Goal: Information Seeking & Learning: Learn about a topic

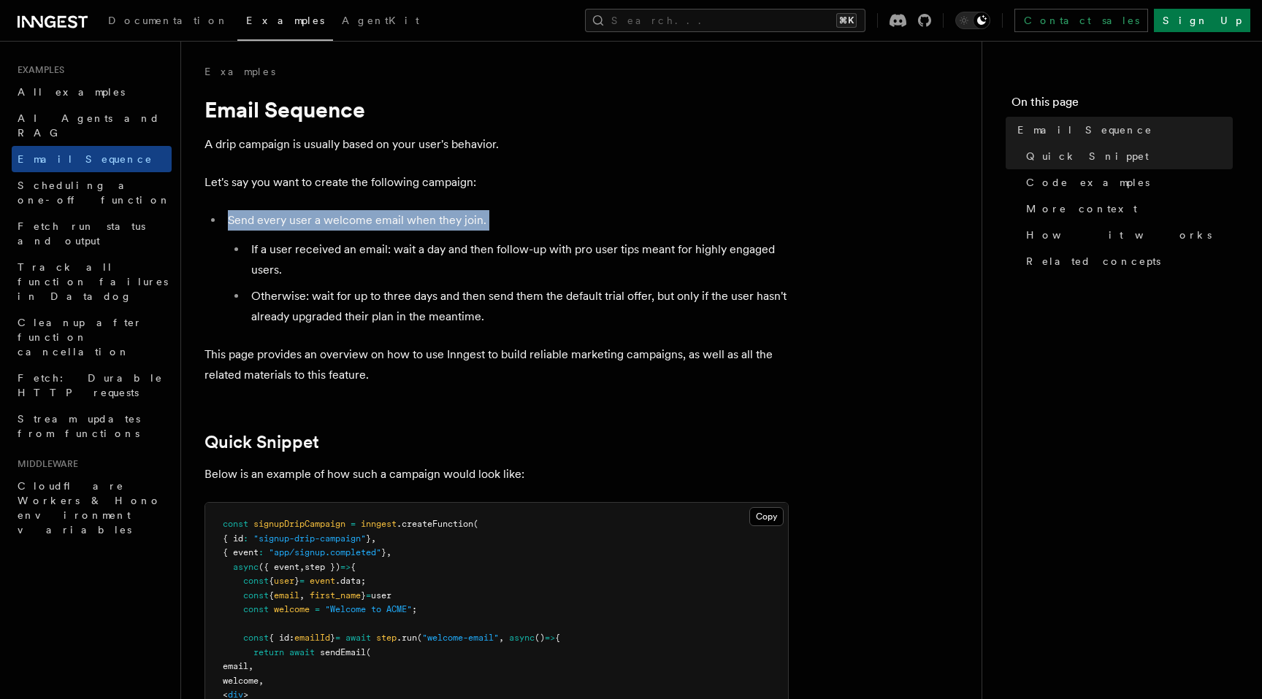
drag, startPoint x: 629, startPoint y: 224, endPoint x: 670, endPoint y: 233, distance: 42.5
click at [670, 233] on li "Send every user a welcome email when they join. If a user received an email: wa…" at bounding box center [505, 268] width 565 height 117
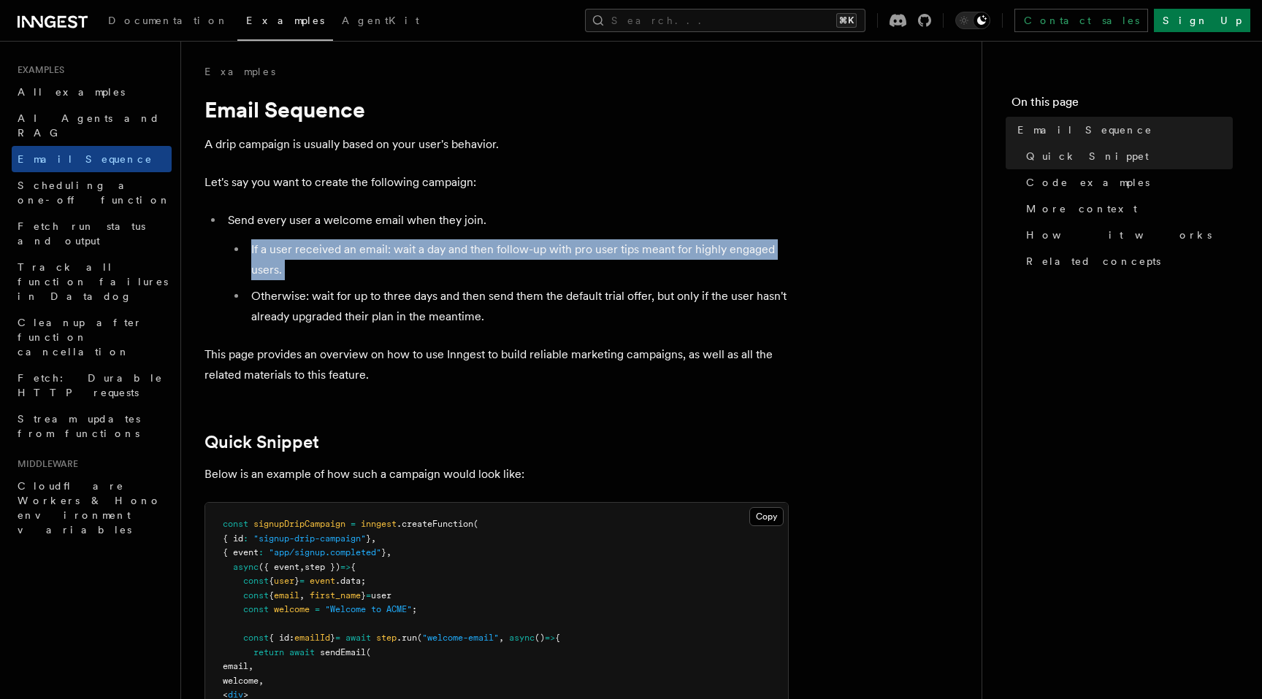
drag, startPoint x: 670, startPoint y: 233, endPoint x: 670, endPoint y: 266, distance: 33.6
click at [670, 266] on li "Send every user a welcome email when they join. If a user received an email: wa…" at bounding box center [505, 268] width 565 height 117
click at [670, 266] on li "If a user received an email: wait a day and then follow-up with pro user tips m…" at bounding box center [518, 259] width 542 height 41
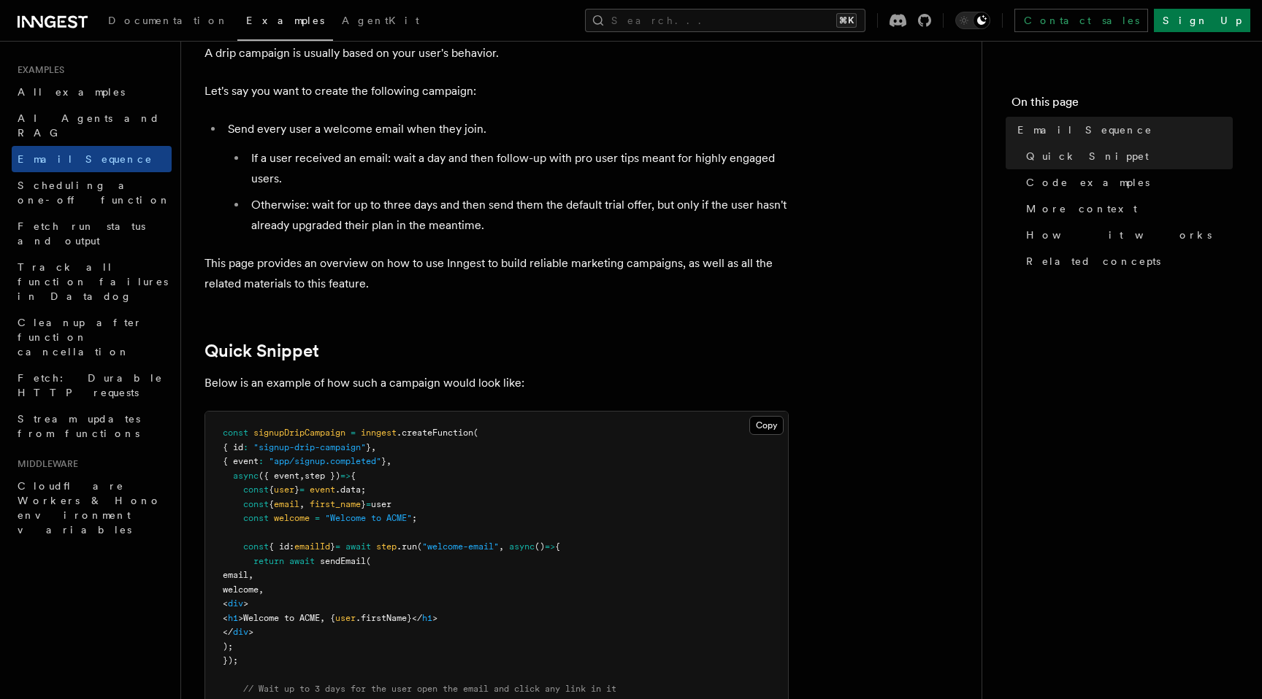
scroll to position [93, 0]
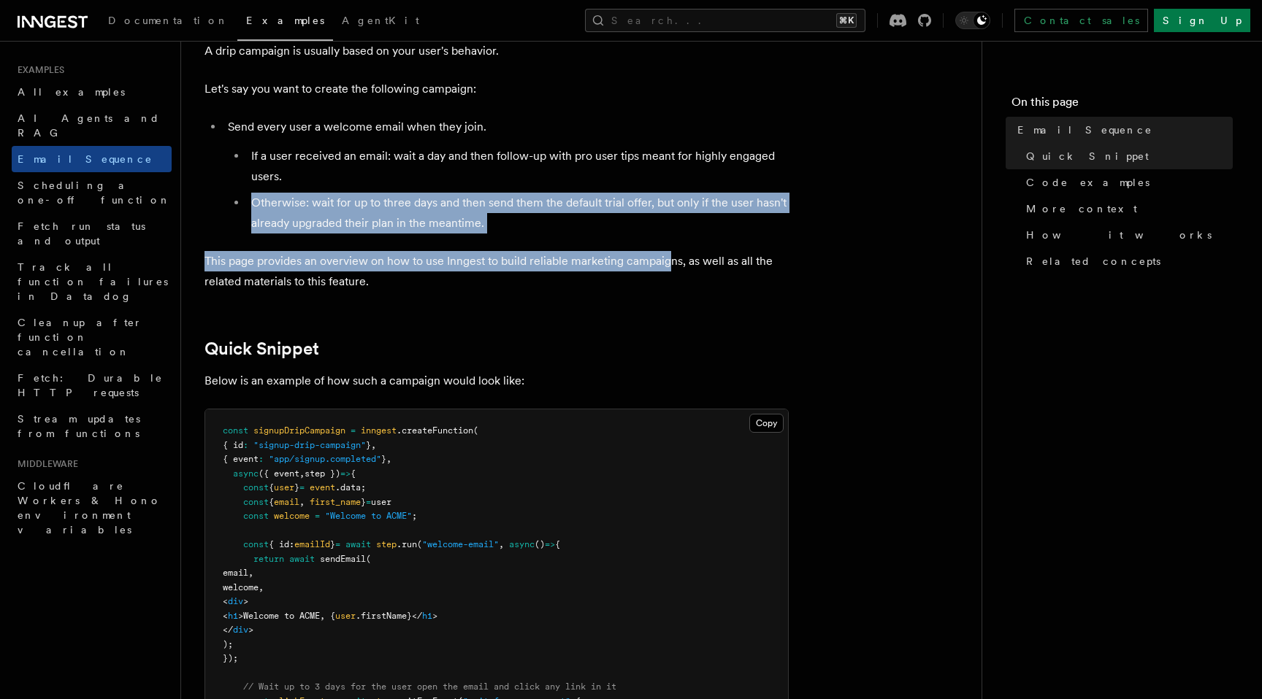
drag, startPoint x: 670, startPoint y: 266, endPoint x: 656, endPoint y: 188, distance: 80.2
click at [656, 188] on ul "If a user received an email: wait a day and then follow-up with pro user tips m…" at bounding box center [508, 190] width 561 height 88
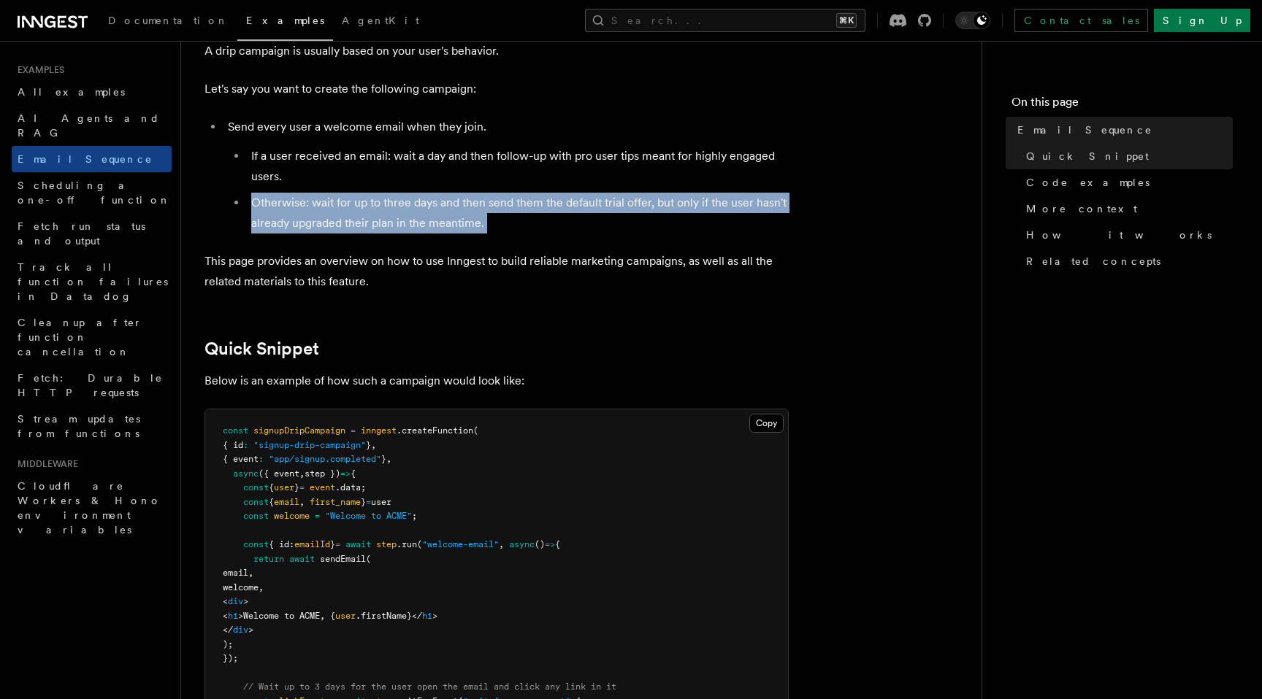
drag, startPoint x: 656, startPoint y: 188, endPoint x: 663, endPoint y: 227, distance: 40.1
click at [663, 227] on ul "If a user received an email: wait a day and then follow-up with pro user tips m…" at bounding box center [508, 190] width 561 height 88
click at [663, 227] on li "Otherwise: wait for up to three days and then send them the default trial offer…" at bounding box center [518, 213] width 542 height 41
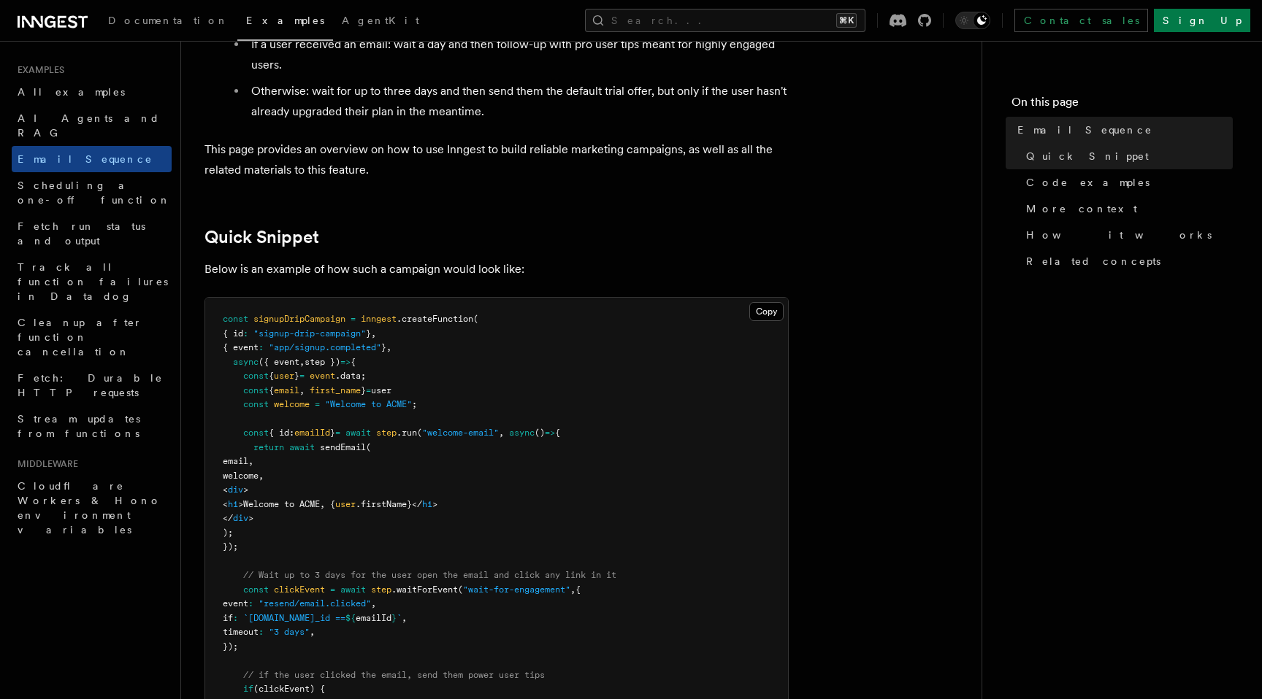
scroll to position [218, 0]
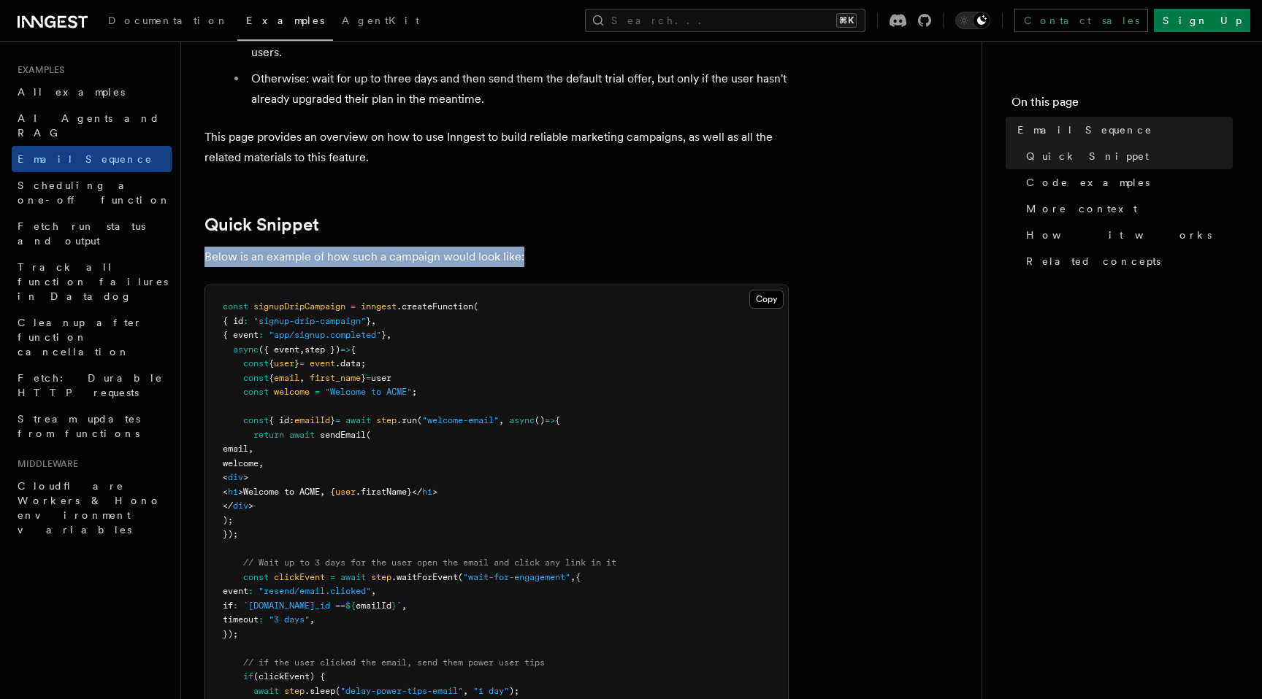
drag, startPoint x: 663, startPoint y: 227, endPoint x: 669, endPoint y: 263, distance: 36.2
click at [669, 263] on p "Below is an example of how such a campaign would look like:" at bounding box center [496, 257] width 584 height 20
drag, startPoint x: 669, startPoint y: 263, endPoint x: 664, endPoint y: 203, distance: 60.0
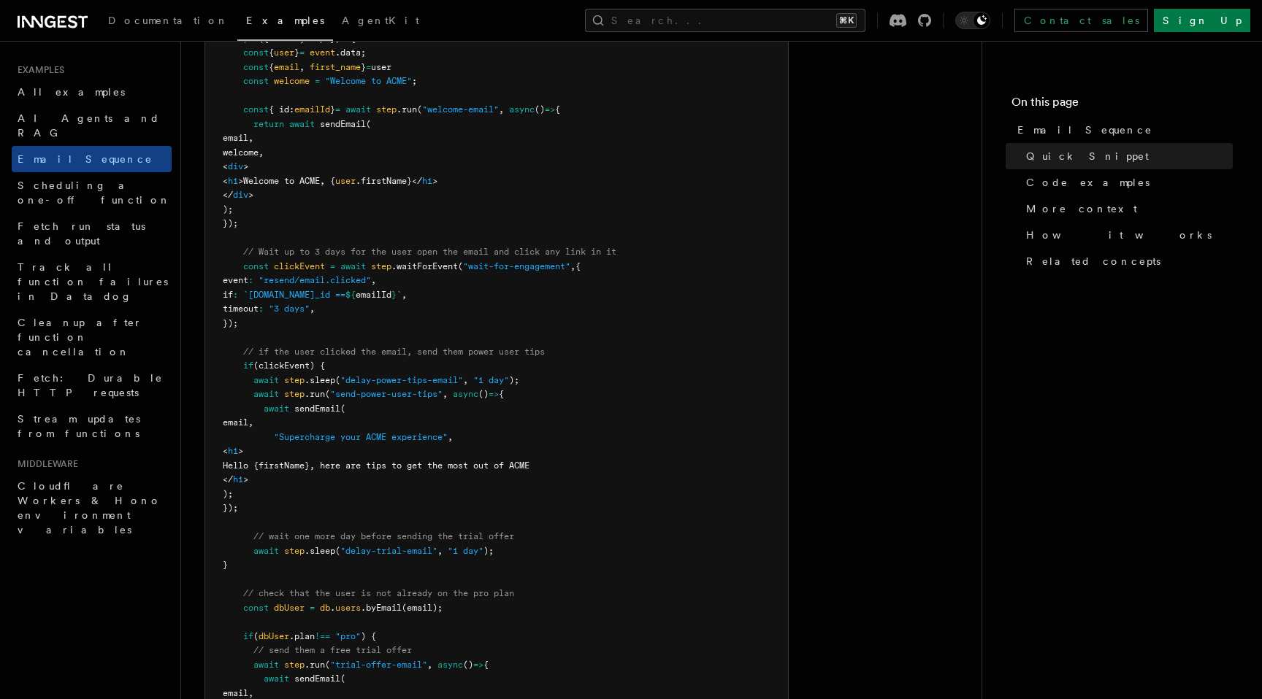
scroll to position [540, 0]
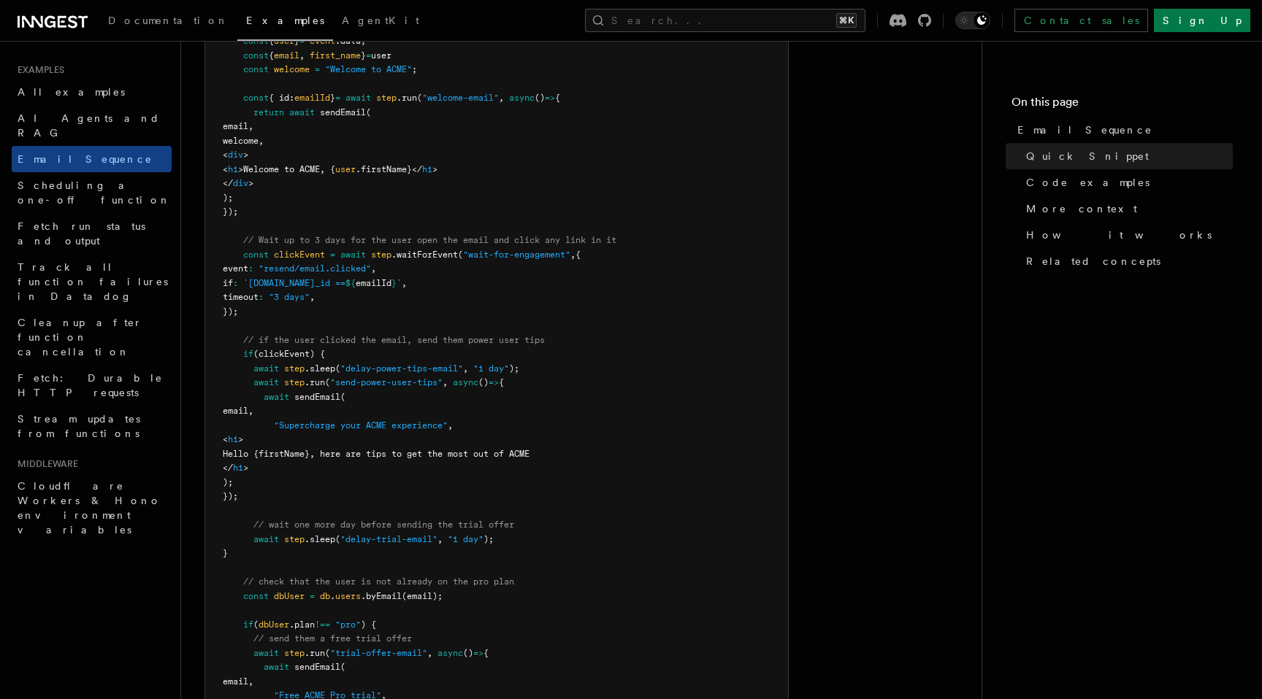
drag, startPoint x: 656, startPoint y: 211, endPoint x: 667, endPoint y: 311, distance: 100.7
click at [667, 311] on pre "const signupDripCampaign = inngest .createFunction ( { id : "signup-drip-campai…" at bounding box center [496, 398] width 583 height 870
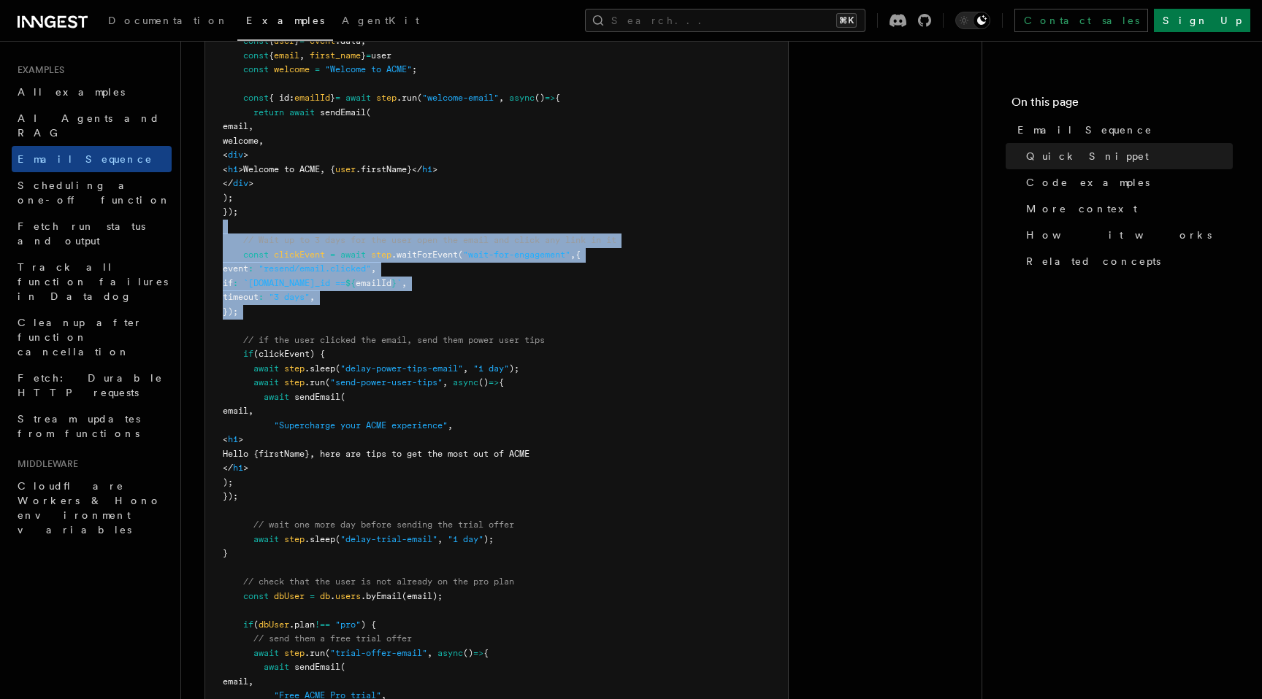
drag, startPoint x: 667, startPoint y: 311, endPoint x: 635, endPoint y: 226, distance: 90.6
click at [638, 220] on pre "const signupDripCampaign = inngest .createFunction ( { id : "signup-drip-campai…" at bounding box center [496, 398] width 583 height 870
click at [635, 226] on pre "const signupDripCampaign = inngest .createFunction ( { id : "signup-drip-campai…" at bounding box center [496, 398] width 583 height 870
drag, startPoint x: 635, startPoint y: 226, endPoint x: 637, endPoint y: 312, distance: 85.4
click at [637, 312] on pre "const signupDripCampaign = inngest .createFunction ( { id : "signup-drip-campai…" at bounding box center [496, 398] width 583 height 870
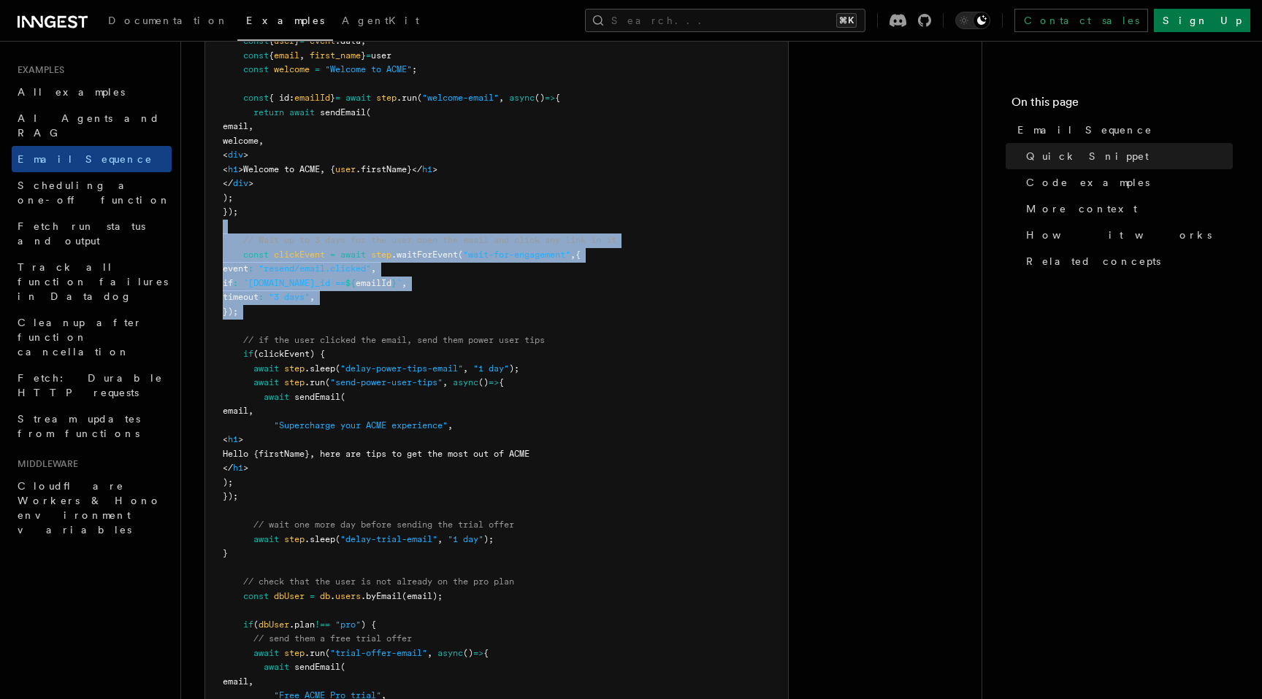
click at [637, 312] on pre "const signupDripCampaign = inngest .createFunction ( { id : "signup-drip-campai…" at bounding box center [496, 398] width 583 height 870
drag, startPoint x: 637, startPoint y: 313, endPoint x: 362, endPoint y: 256, distance: 280.4
click at [362, 256] on pre "const signupDripCampaign = inngest .createFunction ( { id : "signup-drip-campai…" at bounding box center [496, 398] width 583 height 870
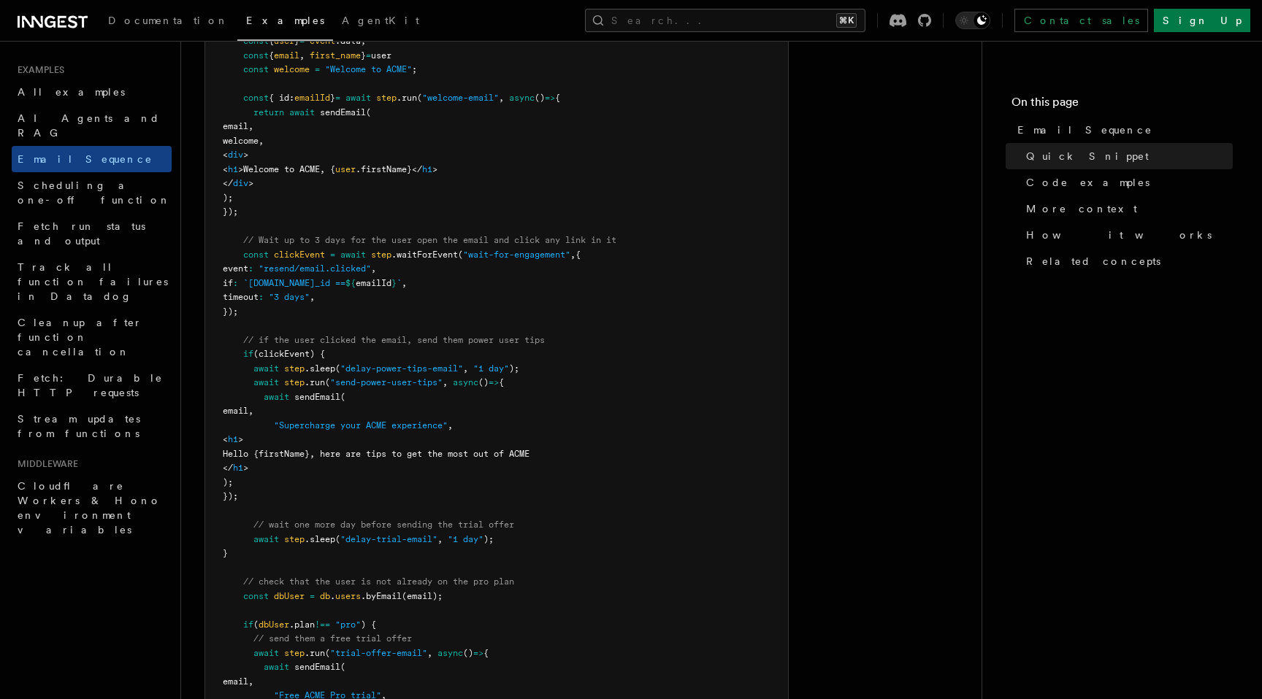
click at [374, 320] on pre "const signupDripCampaign = inngest .createFunction ( { id : "signup-drip-campai…" at bounding box center [496, 398] width 583 height 870
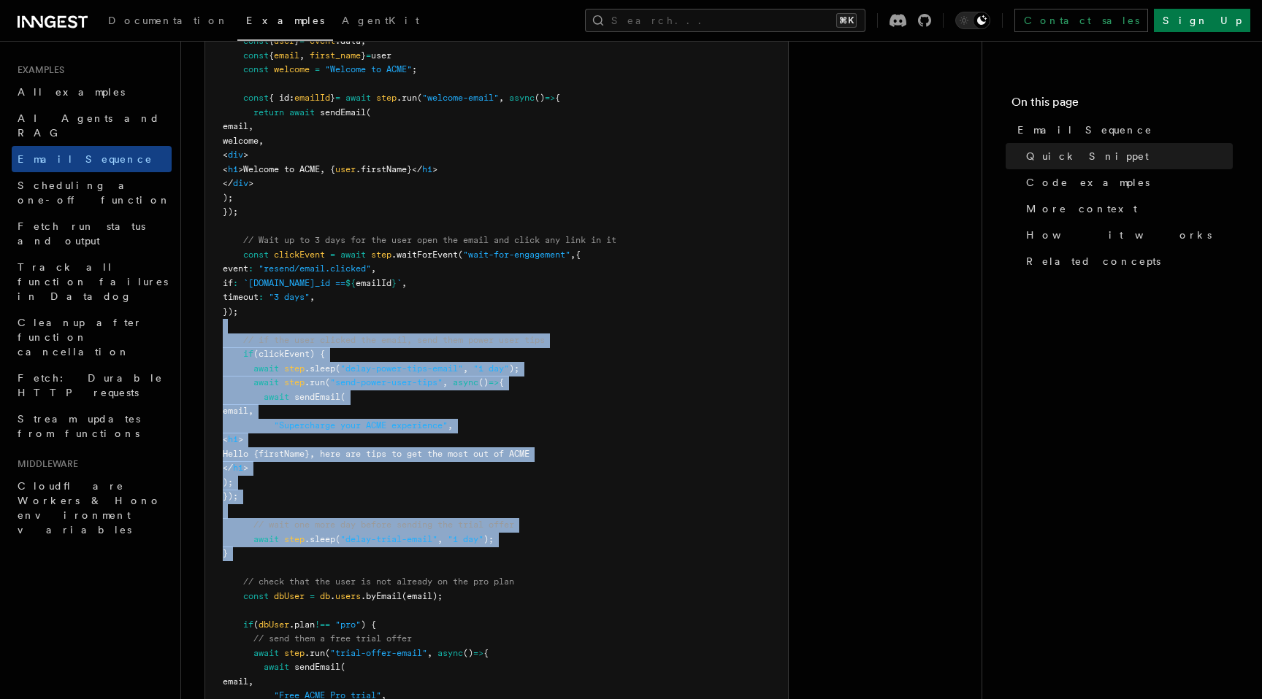
drag, startPoint x: 374, startPoint y: 320, endPoint x: 442, endPoint y: 551, distance: 240.5
click at [442, 551] on pre "const signupDripCampaign = inngest .createFunction ( { id : "signup-drip-campai…" at bounding box center [496, 398] width 583 height 870
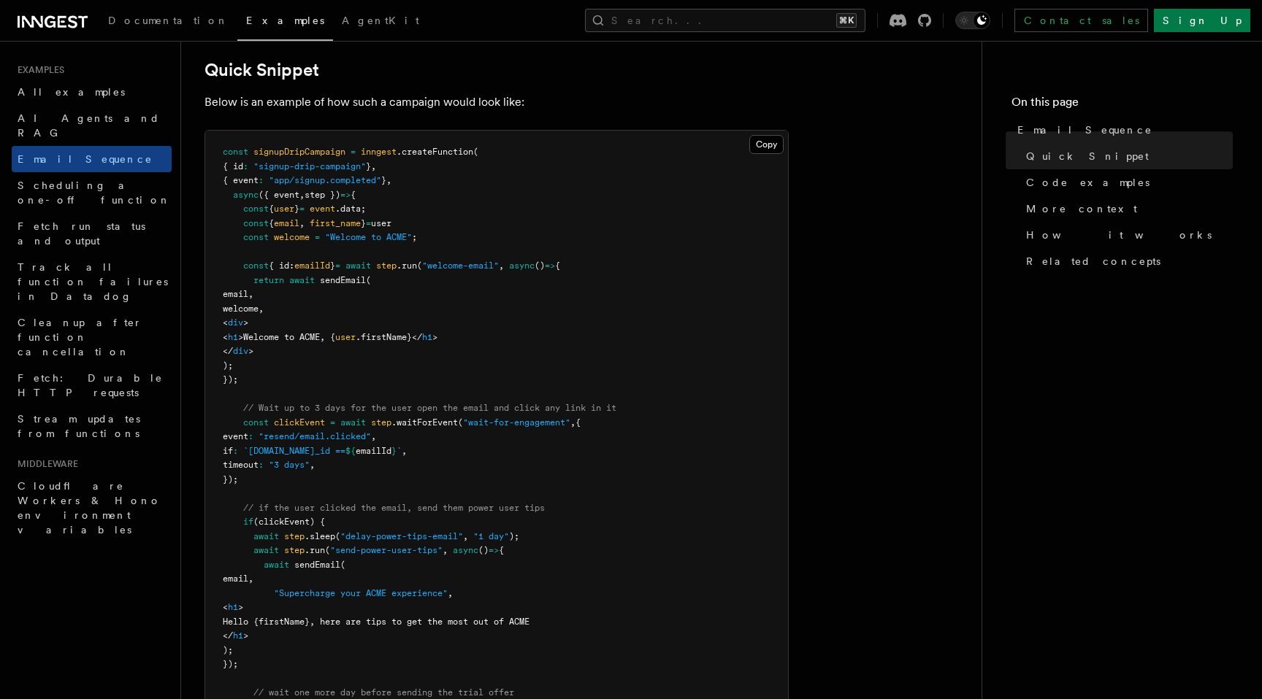
scroll to position [391, 0]
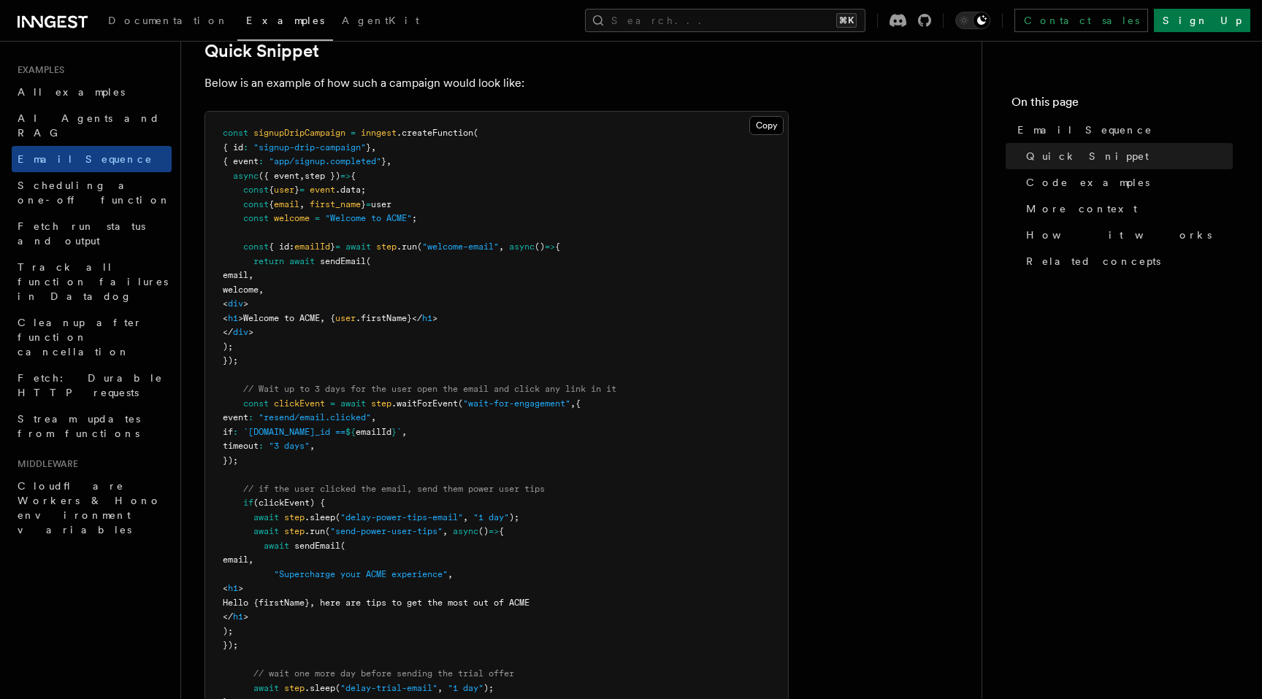
click at [391, 430] on span "emailId" at bounding box center [374, 432] width 36 height 10
click at [431, 456] on pre "const signupDripCampaign = inngest .createFunction ( { id : "signup-drip-campai…" at bounding box center [496, 547] width 583 height 870
drag, startPoint x: 431, startPoint y: 459, endPoint x: 402, endPoint y: 384, distance: 80.7
click at [402, 384] on pre "const signupDripCampaign = inngest .createFunction ( { id : "signup-drip-campai…" at bounding box center [496, 547] width 583 height 870
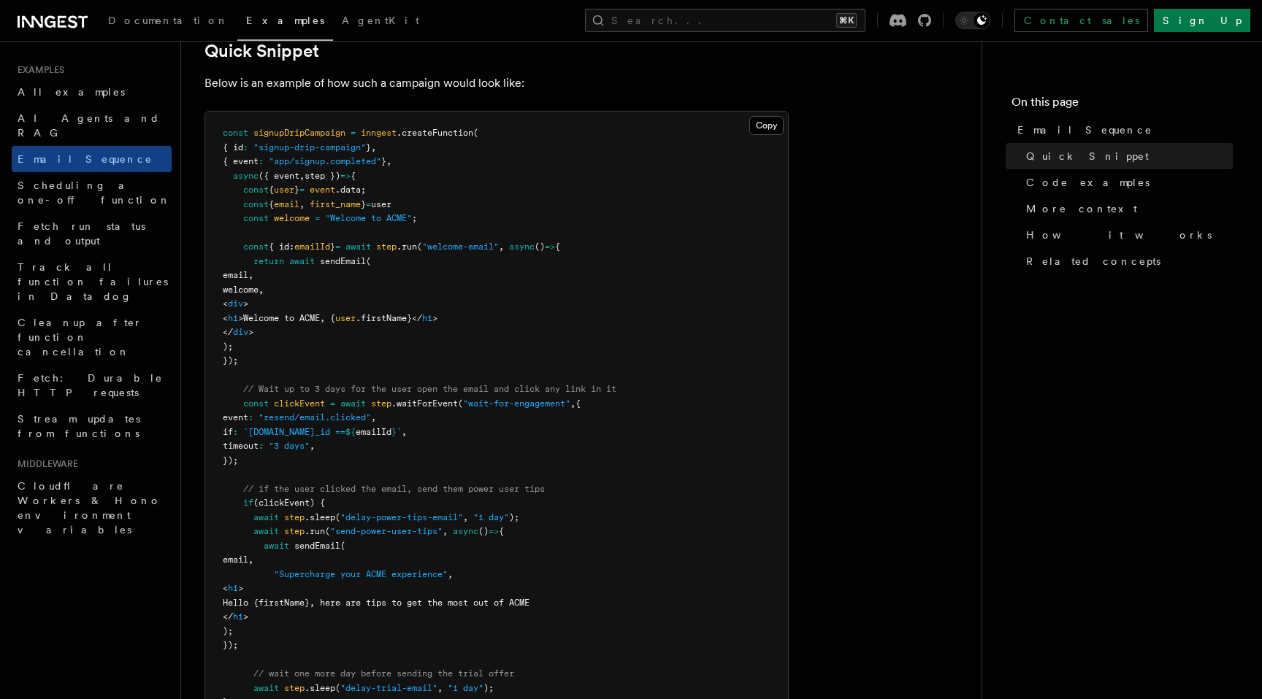
click at [402, 384] on span "// Wait up to 3 days for the user open the email and click any link in it" at bounding box center [429, 389] width 373 height 10
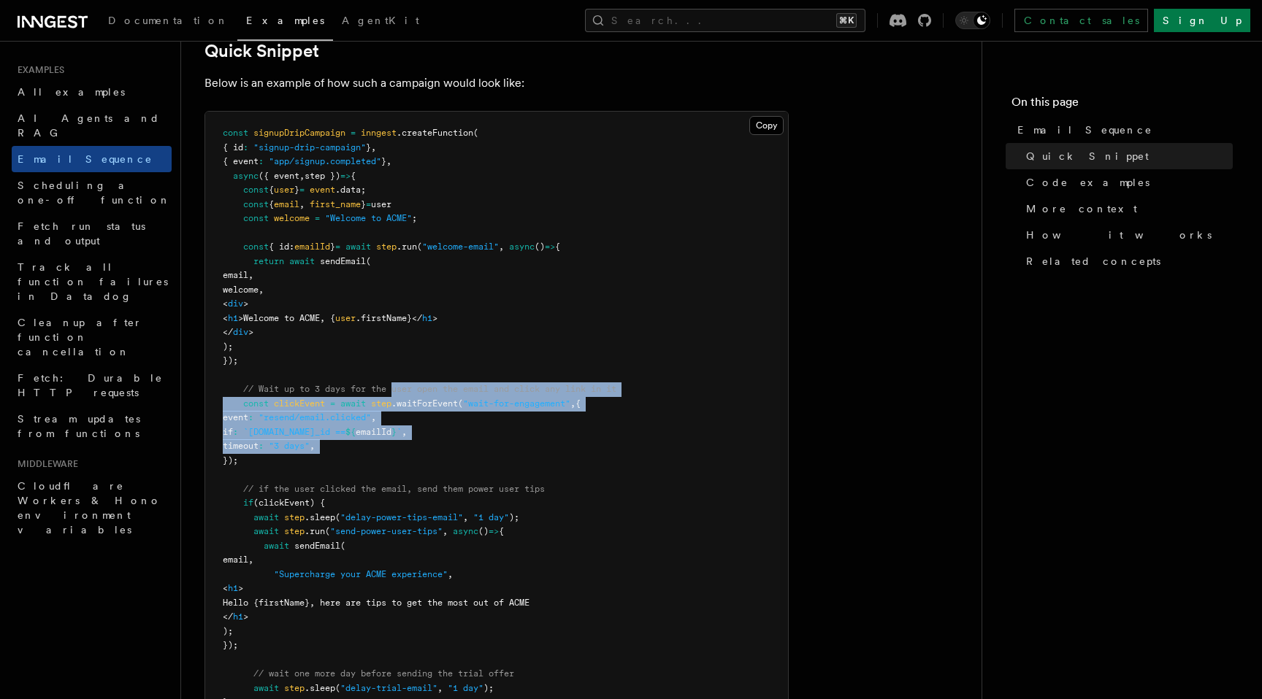
drag, startPoint x: 402, startPoint y: 384, endPoint x: 410, endPoint y: 448, distance: 63.9
click at [410, 447] on pre "const signupDripCampaign = inngest .createFunction ( { id : "signup-drip-campai…" at bounding box center [496, 547] width 583 height 870
click at [410, 448] on pre "const signupDripCampaign = inngest .createFunction ( { id : "signup-drip-campai…" at bounding box center [496, 547] width 583 height 870
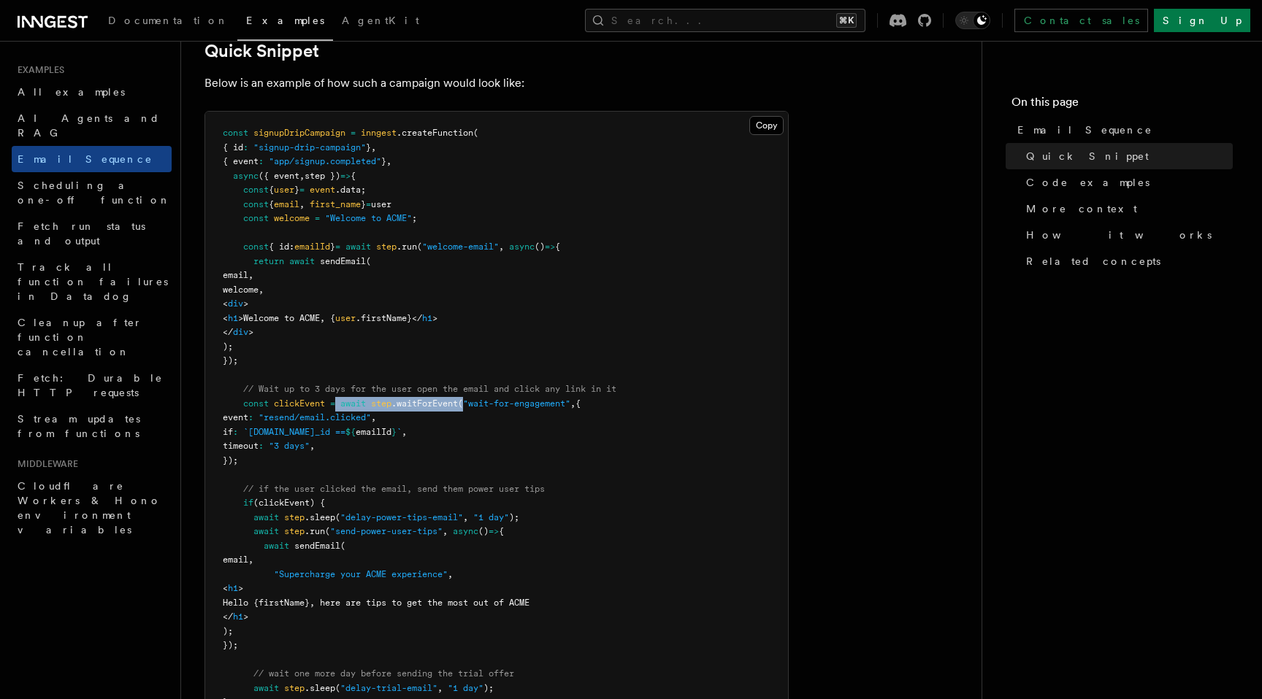
drag, startPoint x: 340, startPoint y: 404, endPoint x: 468, endPoint y: 409, distance: 128.6
click at [468, 409] on pre "const signupDripCampaign = inngest .createFunction ( { id : "signup-drip-campai…" at bounding box center [496, 547] width 583 height 870
drag, startPoint x: 468, startPoint y: 409, endPoint x: 357, endPoint y: 398, distance: 111.5
click at [357, 398] on pre "const signupDripCampaign = inngest .createFunction ( { id : "signup-drip-campai…" at bounding box center [496, 547] width 583 height 870
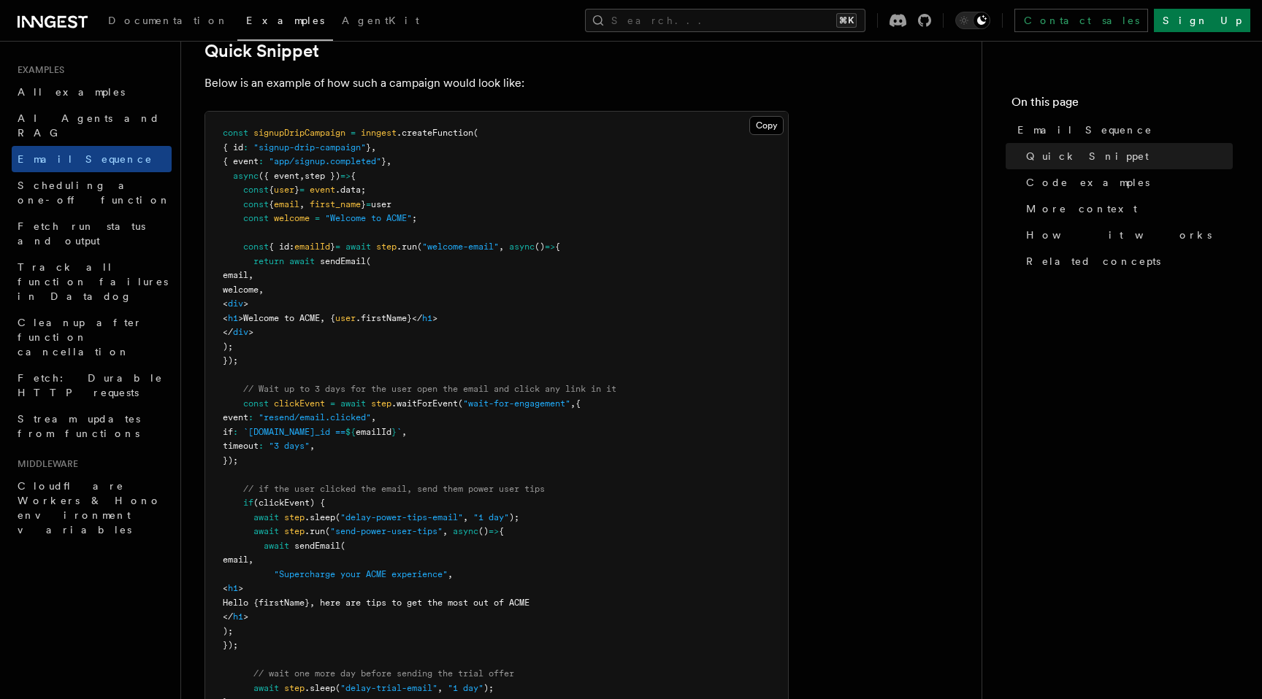
click at [399, 454] on pre "const signupDripCampaign = inngest .createFunction ( { id : "signup-drip-campai…" at bounding box center [496, 547] width 583 height 870
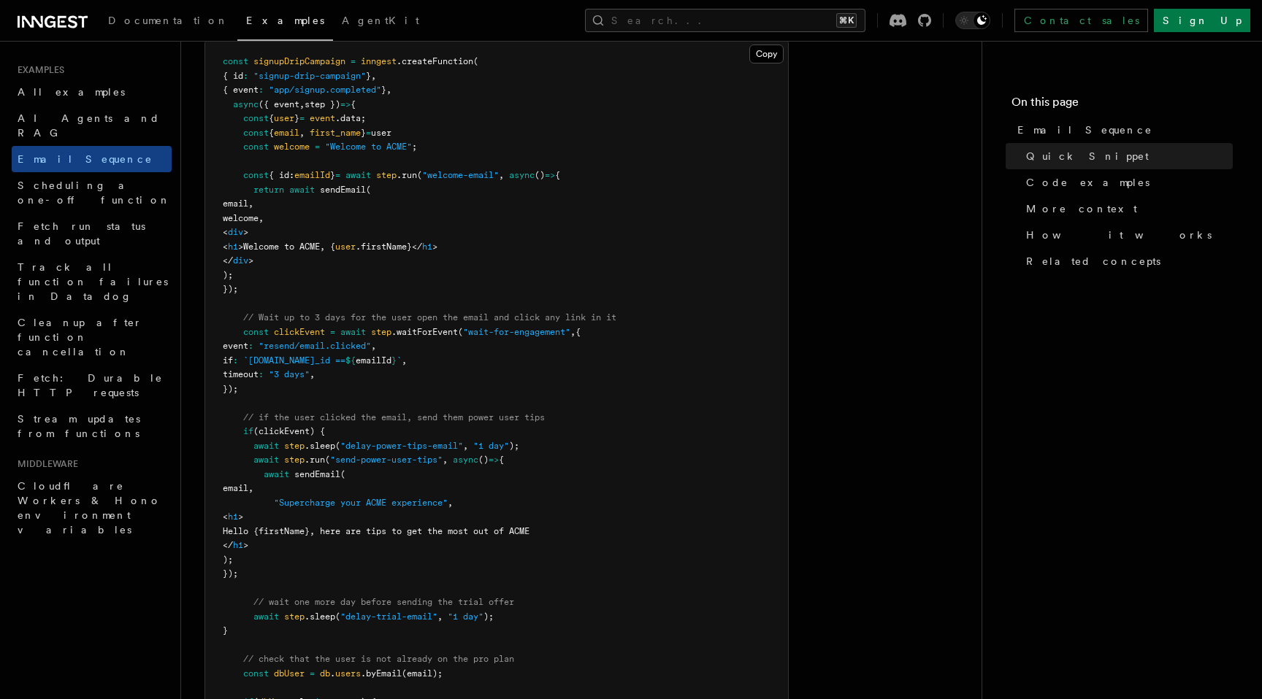
scroll to position [472, 0]
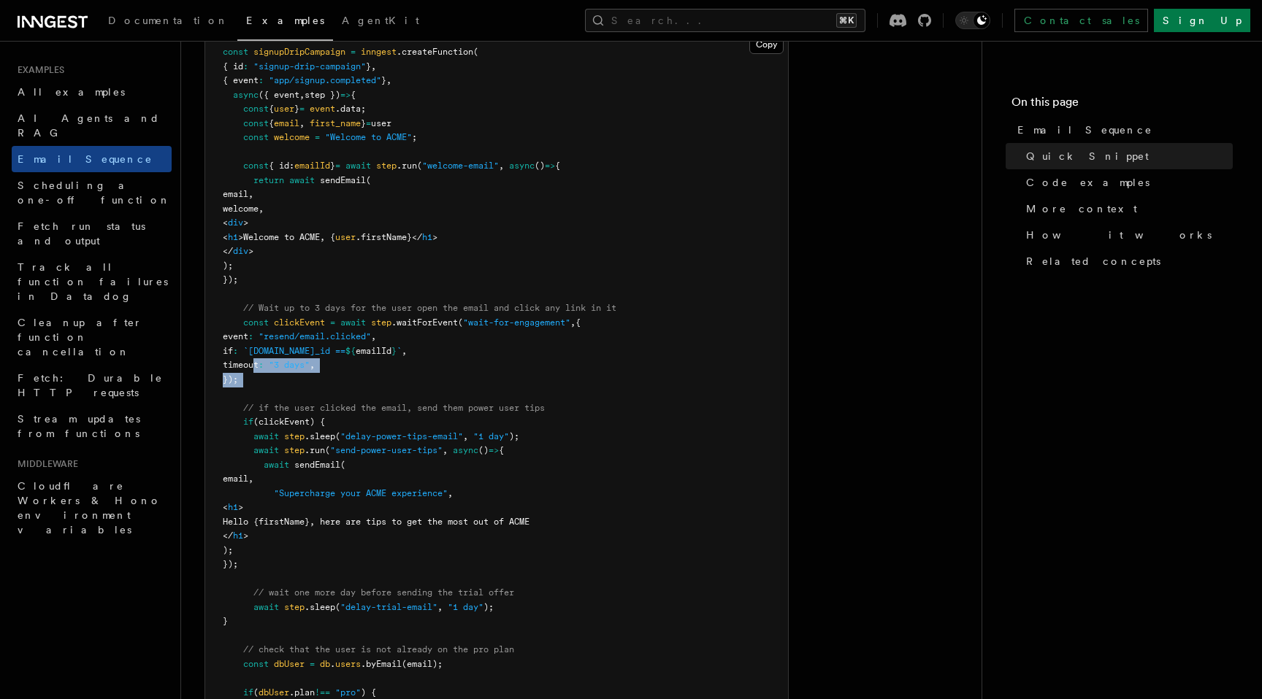
drag, startPoint x: 280, startPoint y: 396, endPoint x: 254, endPoint y: 360, distance: 44.4
click at [254, 360] on pre "const signupDripCampaign = inngest .createFunction ( { id : "signup-drip-campai…" at bounding box center [496, 466] width 583 height 870
click at [254, 360] on span "timeout" at bounding box center [241, 365] width 36 height 10
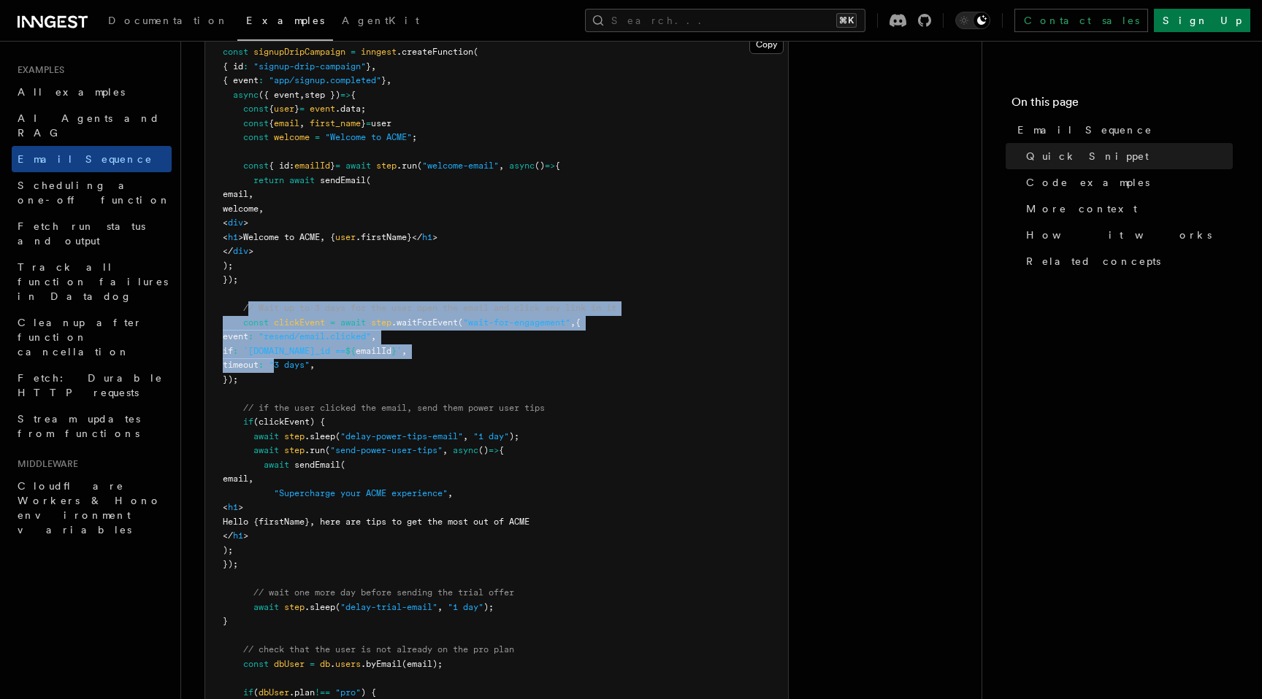
drag, startPoint x: 247, startPoint y: 307, endPoint x: 306, endPoint y: 367, distance: 84.7
click at [306, 367] on code "const signupDripCampaign = inngest .createFunction ( { id : "signup-drip-campai…" at bounding box center [420, 465] width 394 height 836
drag, startPoint x: 306, startPoint y: 379, endPoint x: 239, endPoint y: 310, distance: 96.0
click at [239, 310] on pre "const signupDripCampaign = inngest .createFunction ( { id : "signup-drip-campai…" at bounding box center [496, 466] width 583 height 870
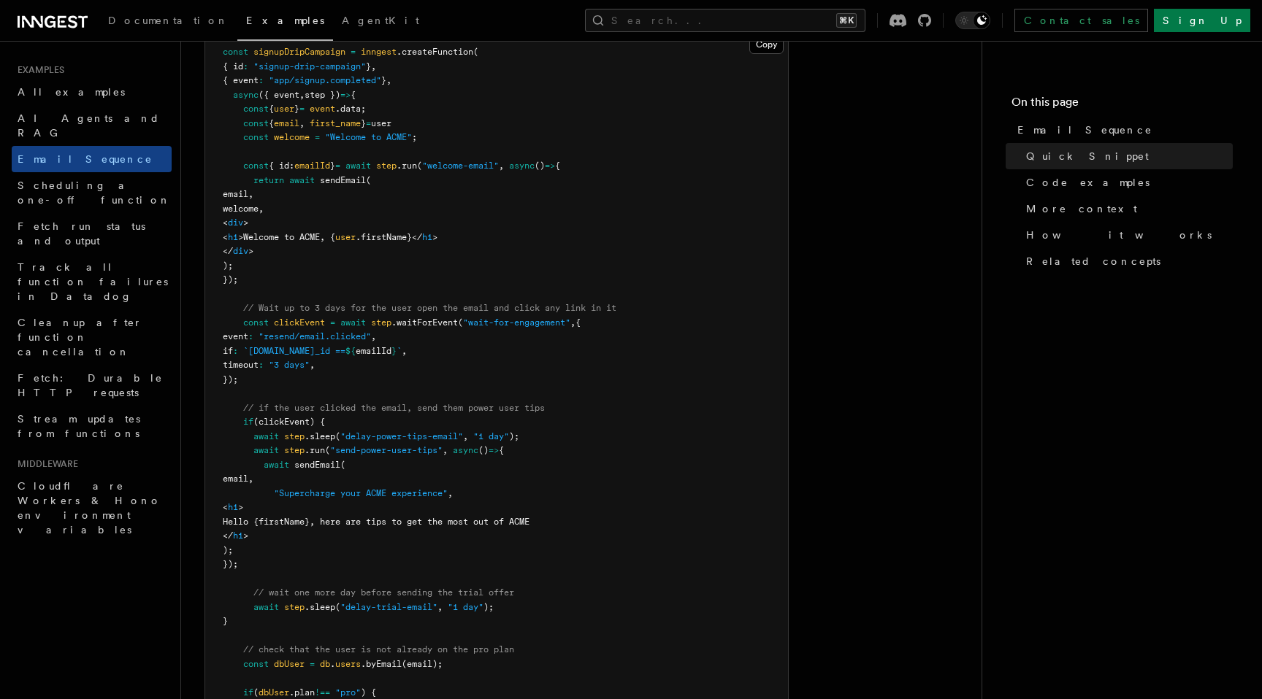
click at [371, 339] on span ""resend/email.clicked"" at bounding box center [314, 336] width 112 height 10
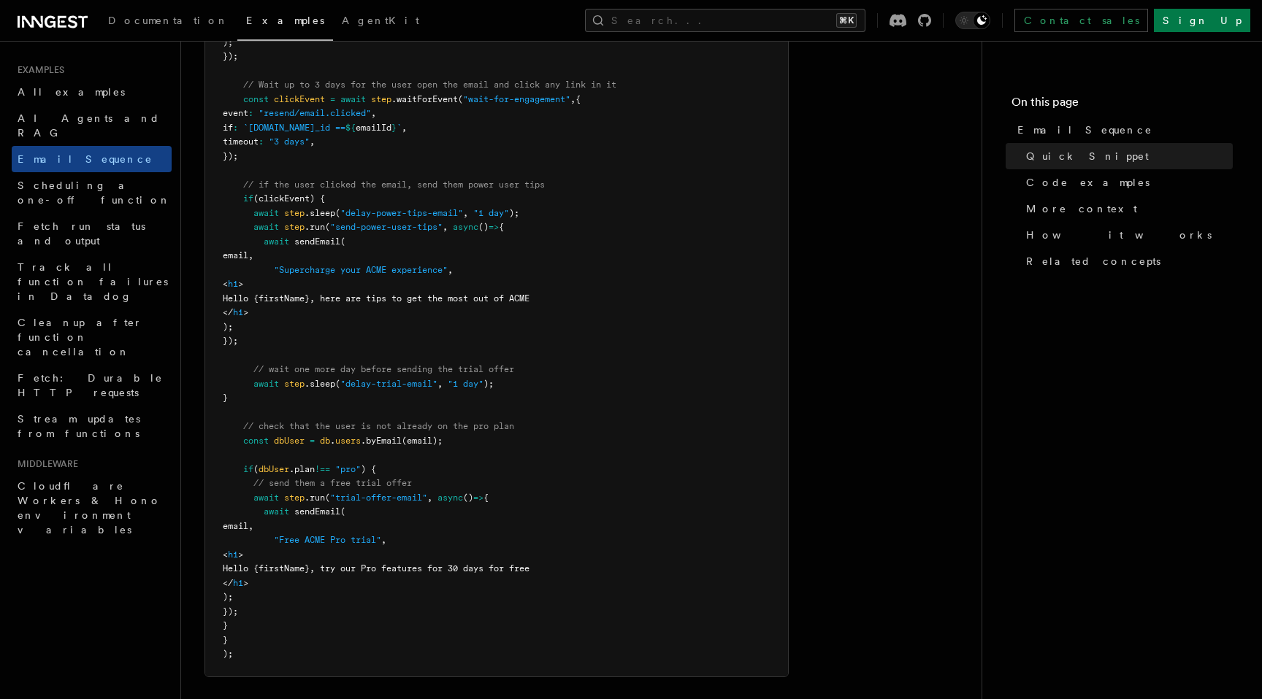
scroll to position [698, 0]
drag, startPoint x: 506, startPoint y: 383, endPoint x: 548, endPoint y: 356, distance: 49.6
click at [548, 356] on pre "const signupDripCampaign = inngest .createFunction ( { id : "signup-drip-campai…" at bounding box center [496, 240] width 583 height 870
click at [549, 356] on pre "const signupDripCampaign = inngest .createFunction ( { id : "signup-drip-campai…" at bounding box center [496, 240] width 583 height 870
drag, startPoint x: 549, startPoint y: 356, endPoint x: 534, endPoint y: 383, distance: 30.7
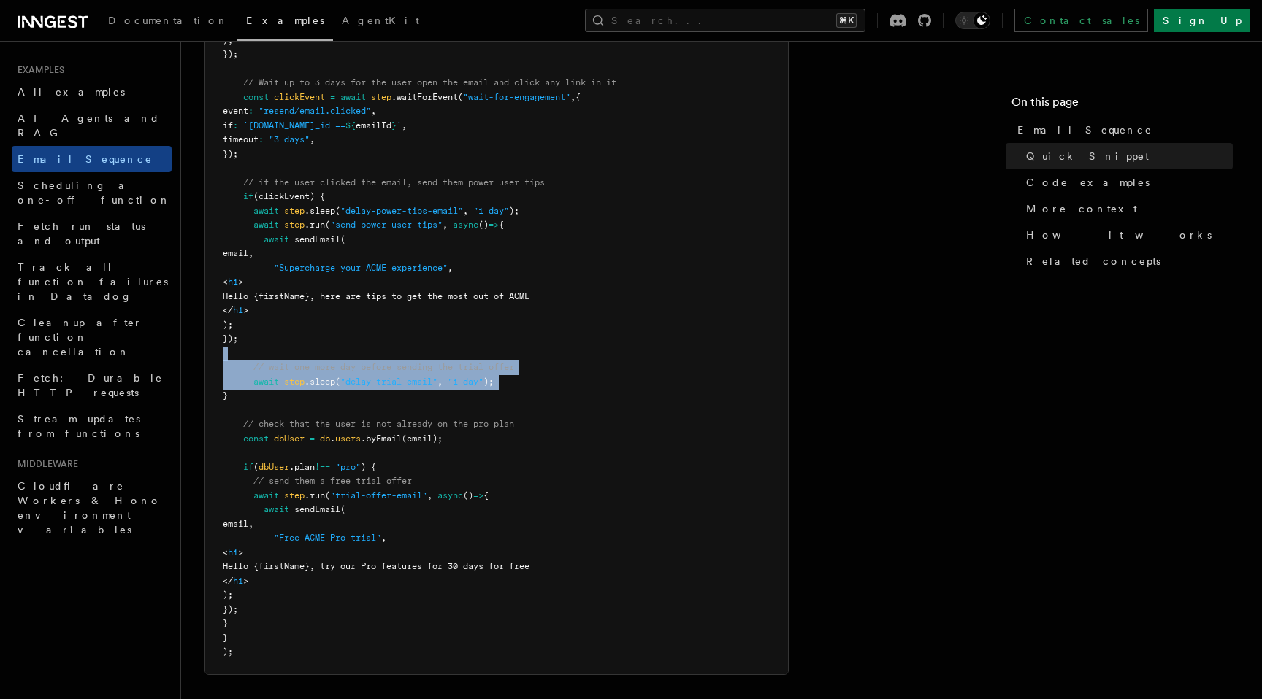
click at [534, 383] on pre "const signupDripCampaign = inngest .createFunction ( { id : "signup-drip-campai…" at bounding box center [496, 240] width 583 height 870
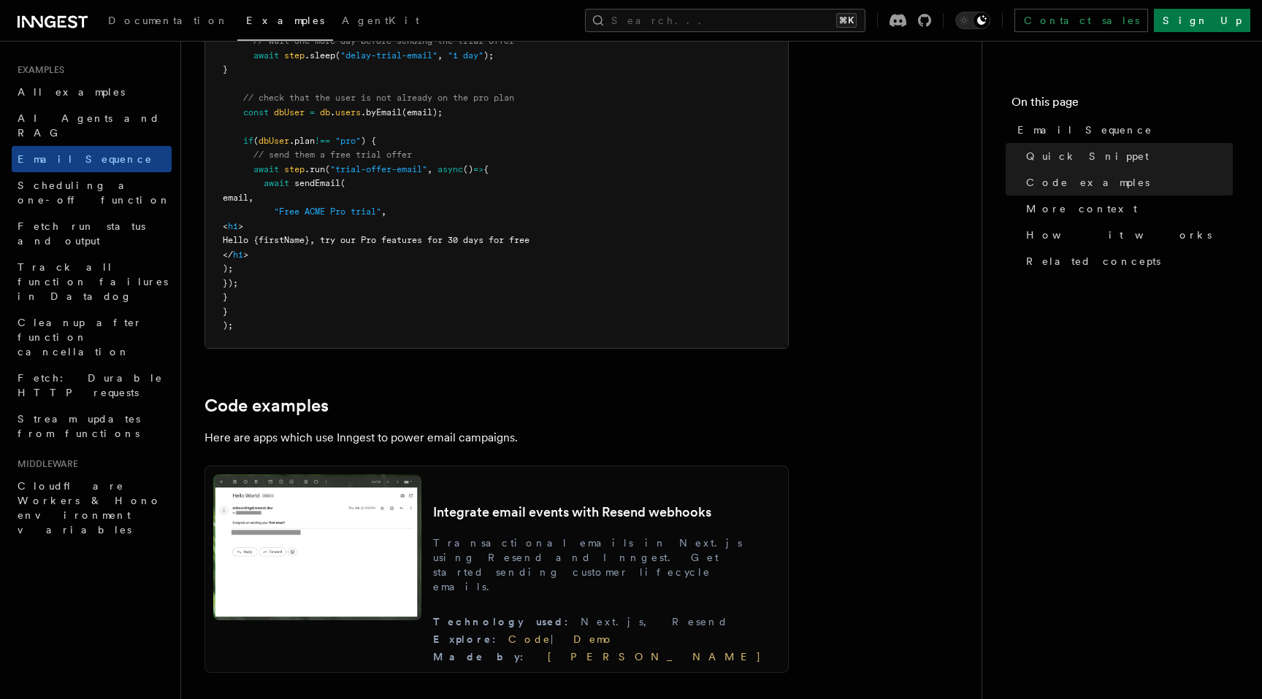
scroll to position [1062, 0]
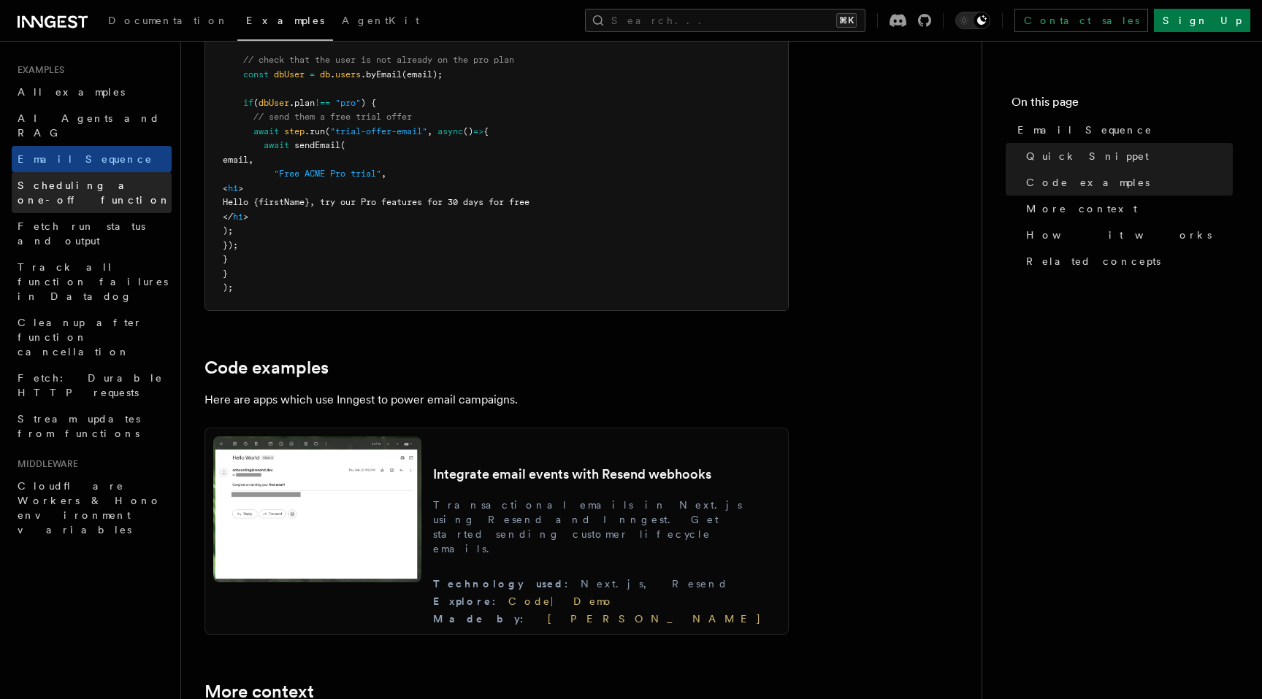
click at [118, 181] on link "Scheduling a one-off function" at bounding box center [92, 192] width 160 height 41
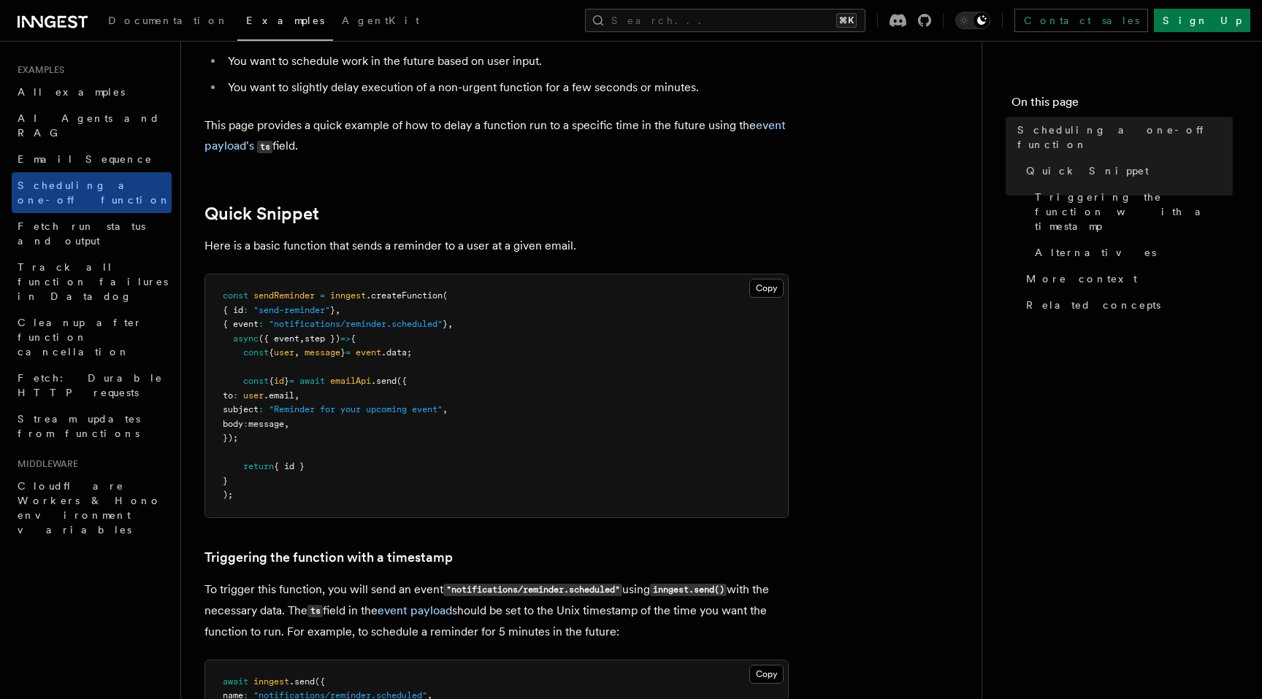
scroll to position [128, 0]
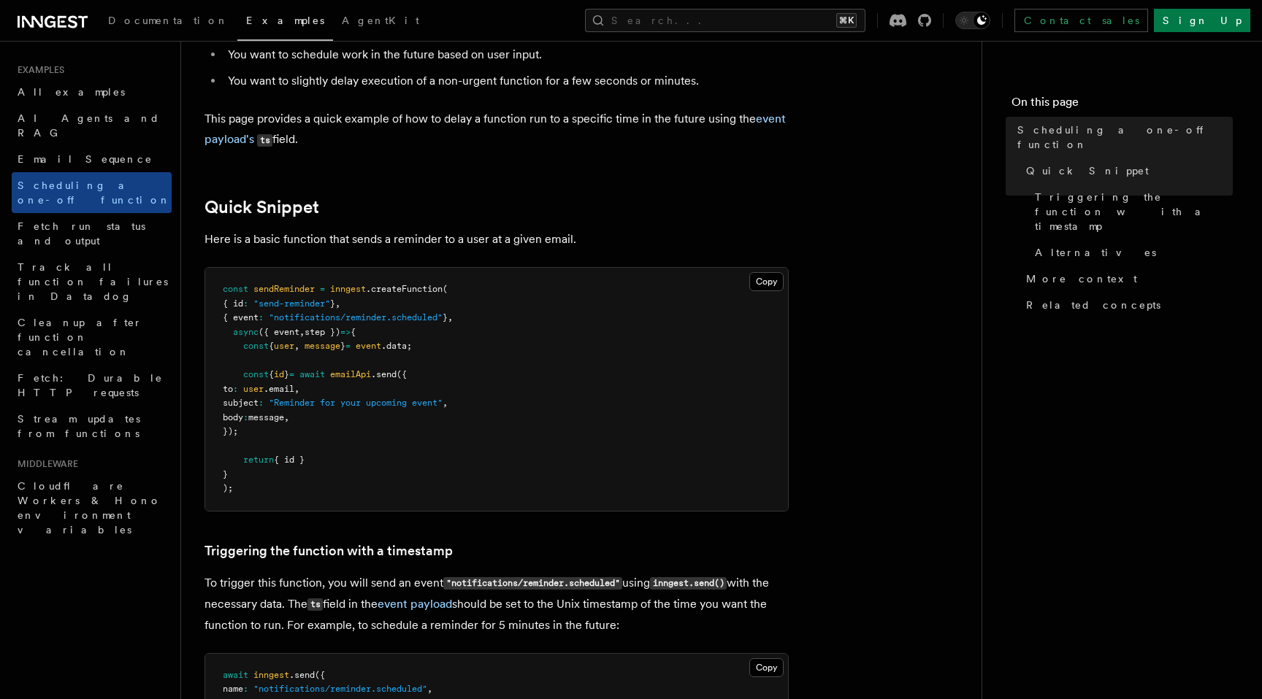
drag, startPoint x: 328, startPoint y: 254, endPoint x: 364, endPoint y: 437, distance: 186.0
click at [368, 481] on pre "const sendReminder = inngest .createFunction ( { id : "send-reminder" } , { eve…" at bounding box center [496, 389] width 583 height 243
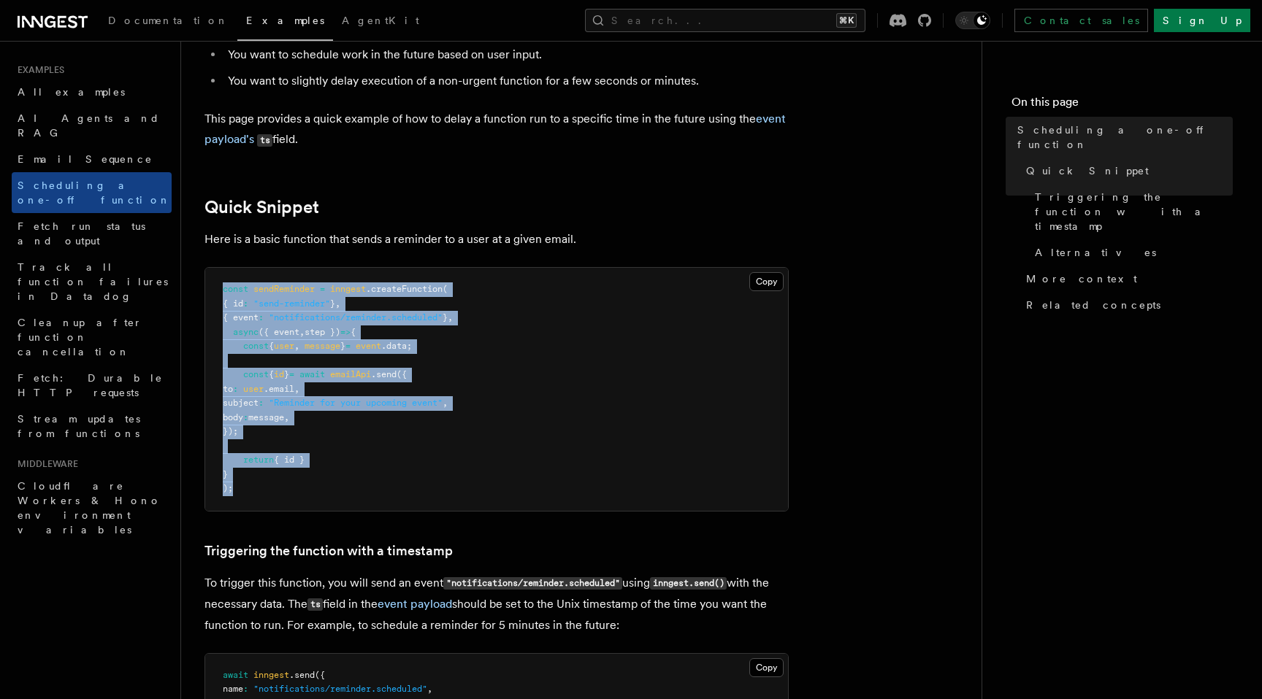
drag, startPoint x: 364, startPoint y: 502, endPoint x: 461, endPoint y: 281, distance: 240.9
click at [461, 281] on pre "const sendReminder = inngest .createFunction ( { id : "send-reminder" } , { eve…" at bounding box center [496, 389] width 583 height 243
drag, startPoint x: 461, startPoint y: 281, endPoint x: 406, endPoint y: 496, distance: 221.5
click at [406, 496] on pre "const sendReminder = inngest .createFunction ( { id : "send-reminder" } , { eve…" at bounding box center [496, 389] width 583 height 243
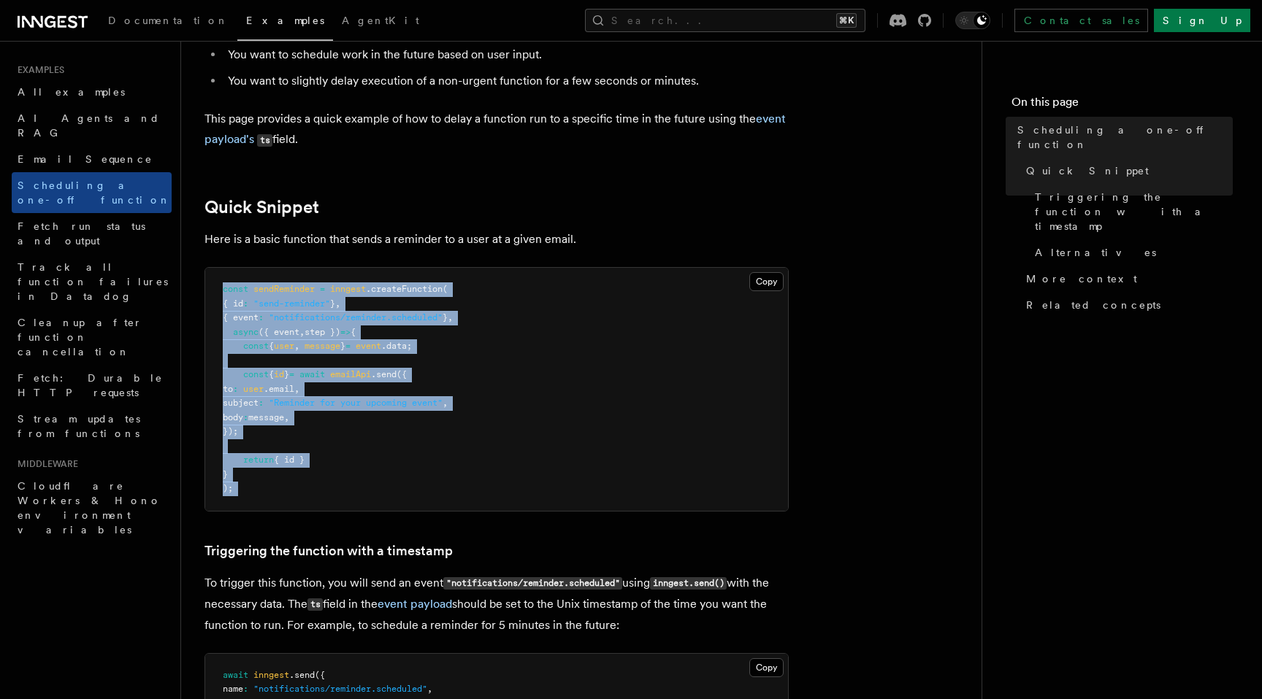
click at [406, 496] on pre "const sendReminder = inngest .createFunction ( { id : "send-reminder" } , { eve…" at bounding box center [496, 389] width 583 height 243
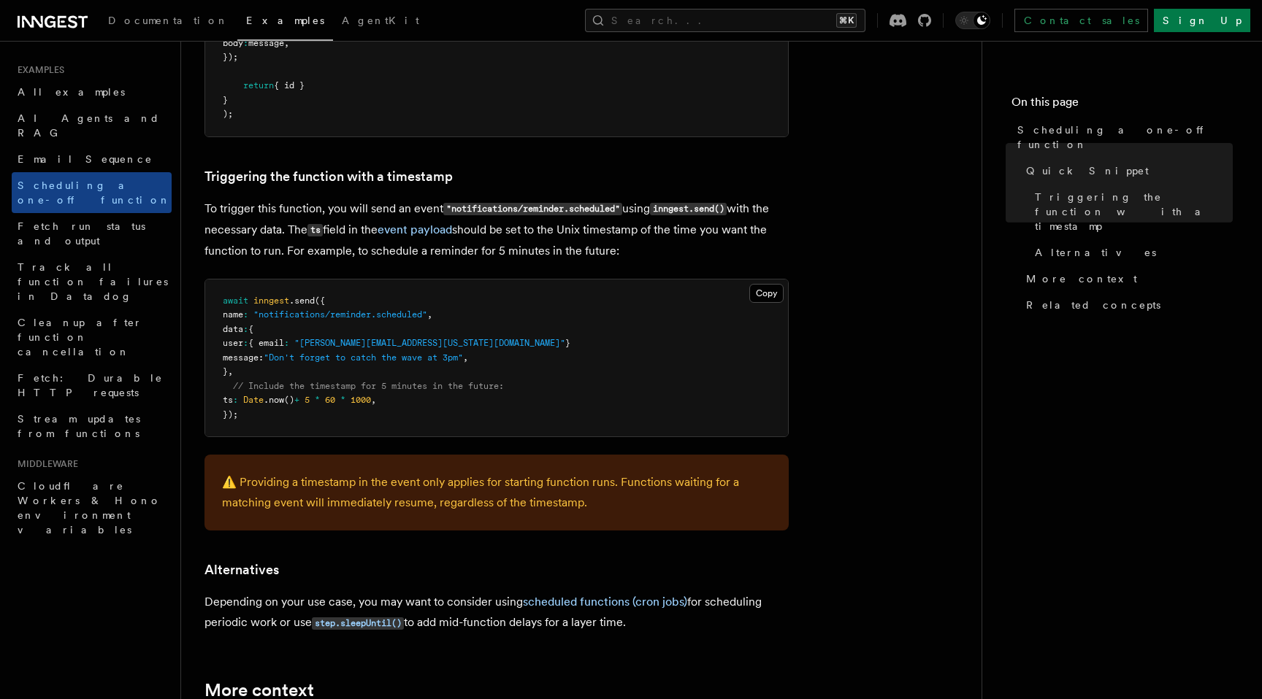
scroll to position [513, 0]
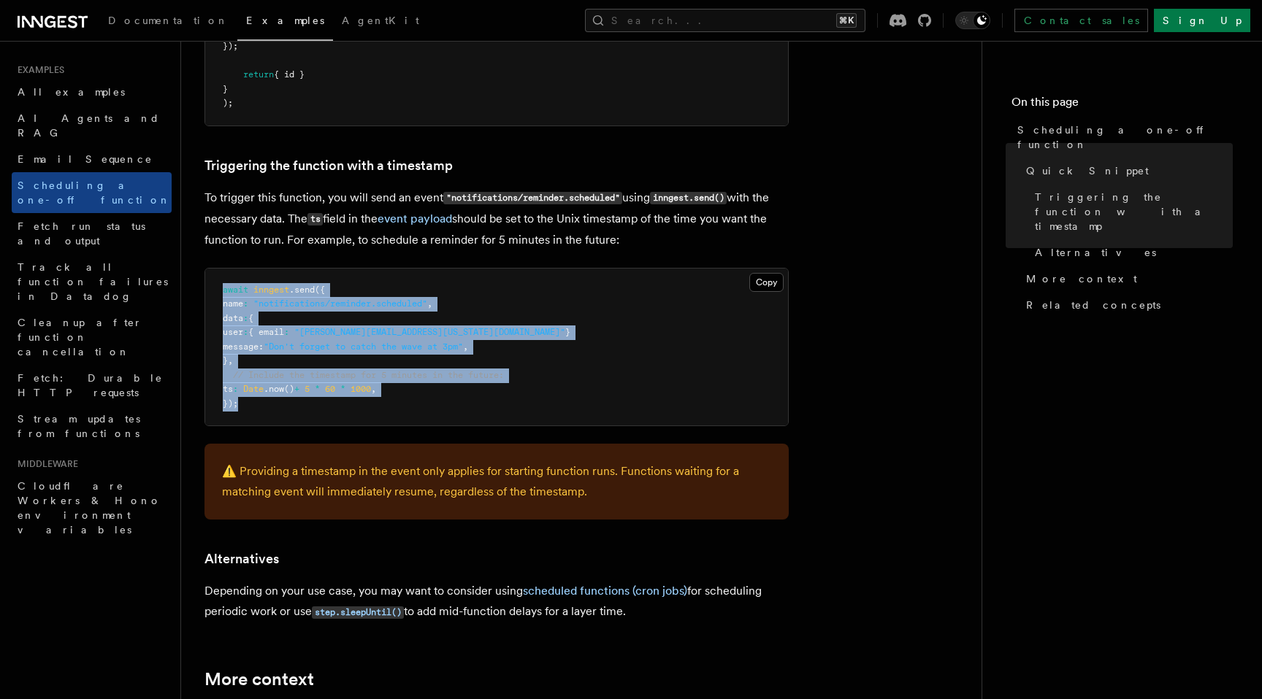
drag, startPoint x: 483, startPoint y: 421, endPoint x: 483, endPoint y: 277, distance: 143.8
click at [483, 277] on pre "await inngest .send ({ name : "notifications/reminder.scheduled" , data : { use…" at bounding box center [496, 348] width 583 height 158
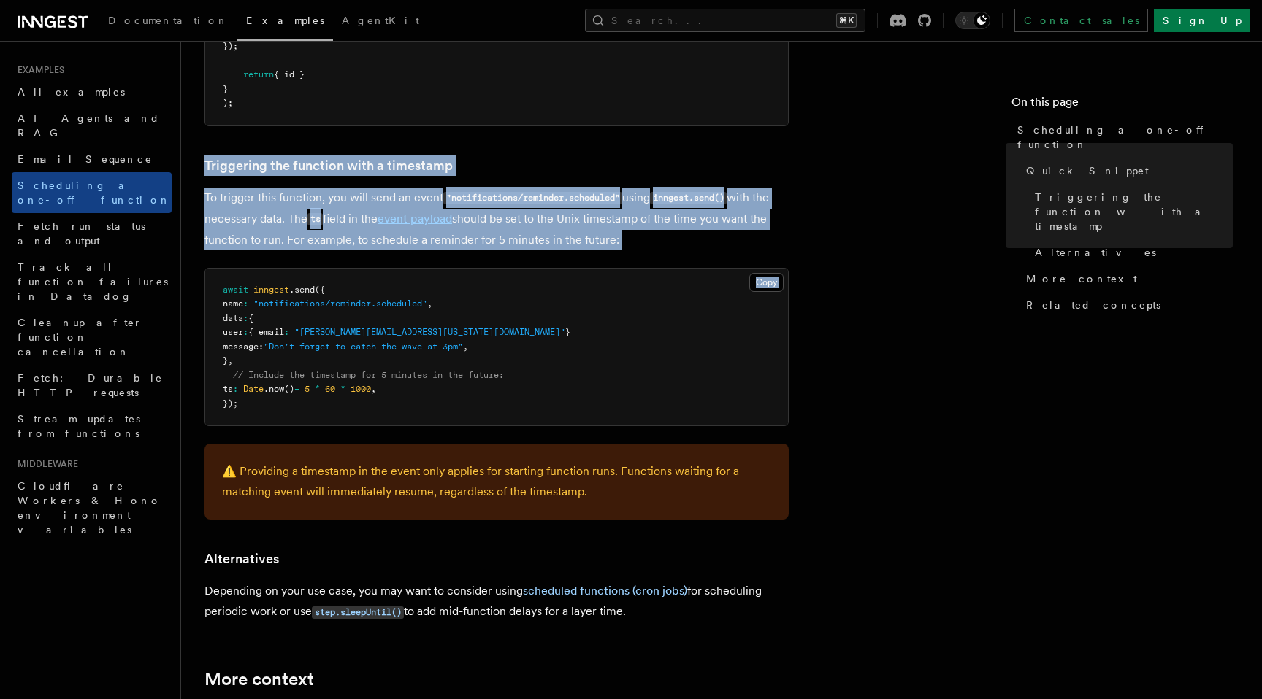
drag, startPoint x: 483, startPoint y: 256, endPoint x: 481, endPoint y: 136, distance: 119.8
click at [481, 135] on article "Examples Scheduling a one-off function Inngest provides a way to delay a functi…" at bounding box center [580, 431] width 753 height 1760
click at [481, 136] on article "Examples Scheduling a one-off function Inngest provides a way to delay a functi…" at bounding box center [580, 431] width 753 height 1760
drag, startPoint x: 481, startPoint y: 136, endPoint x: 542, endPoint y: 237, distance: 118.0
click at [542, 236] on article "Examples Scheduling a one-off function Inngest provides a way to delay a functi…" at bounding box center [580, 431] width 753 height 1760
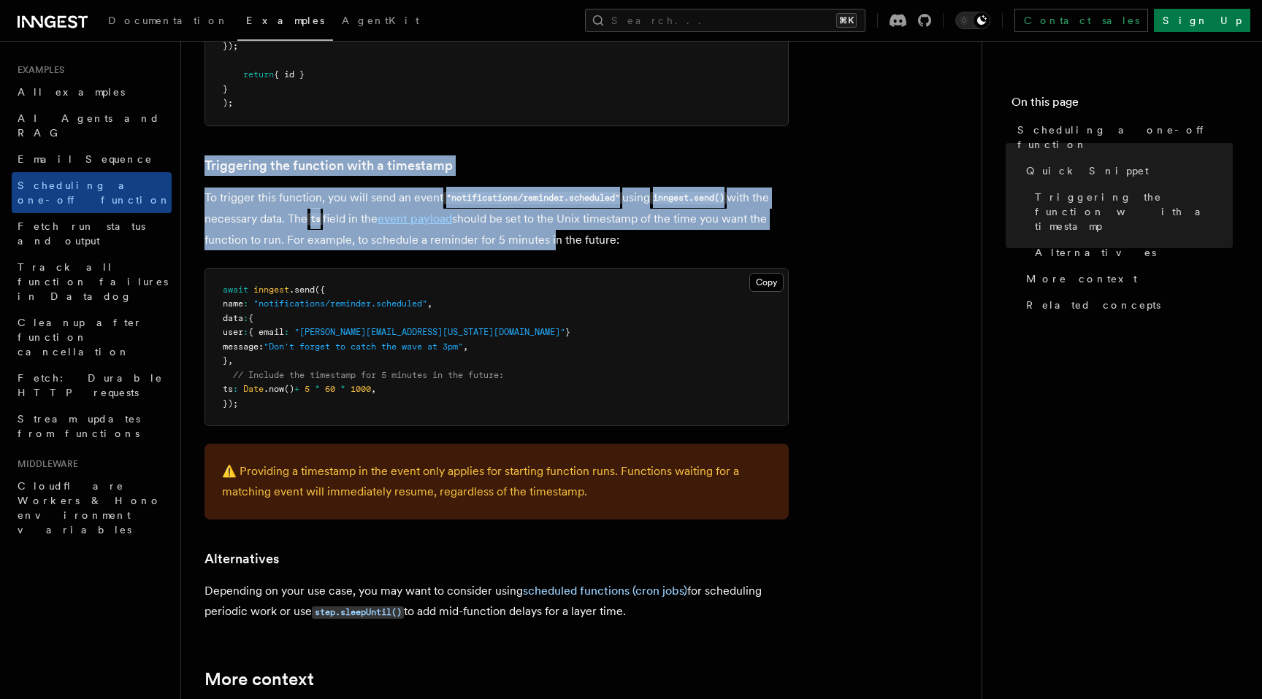
click at [542, 237] on p "To trigger this function, you will send an event "notifications/reminder.schedu…" at bounding box center [496, 219] width 584 height 63
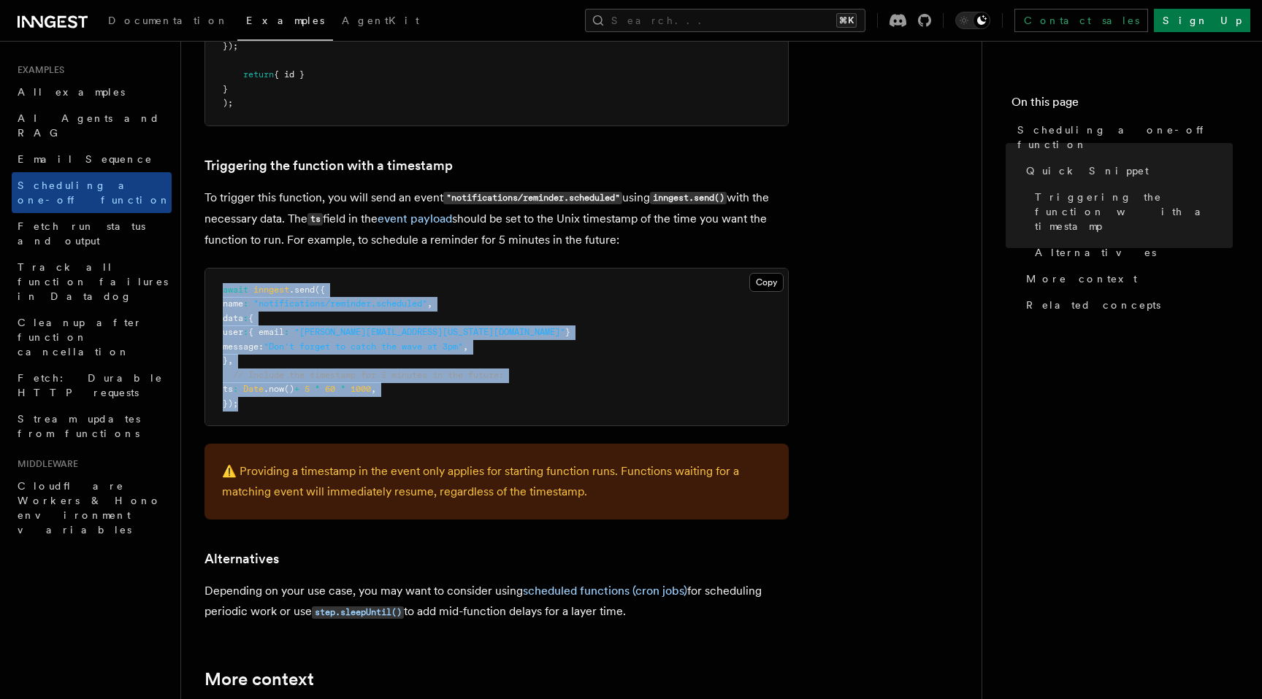
drag, startPoint x: 524, startPoint y: 275, endPoint x: 495, endPoint y: 424, distance: 152.5
click at [495, 424] on pre "await inngest .send ({ name : "notifications/reminder.scheduled" , data : { use…" at bounding box center [496, 348] width 583 height 158
drag, startPoint x: 495, startPoint y: 424, endPoint x: 551, endPoint y: 263, distance: 170.6
click at [551, 263] on article "Examples Scheduling a one-off function Inngest provides a way to delay a functi…" at bounding box center [580, 431] width 753 height 1760
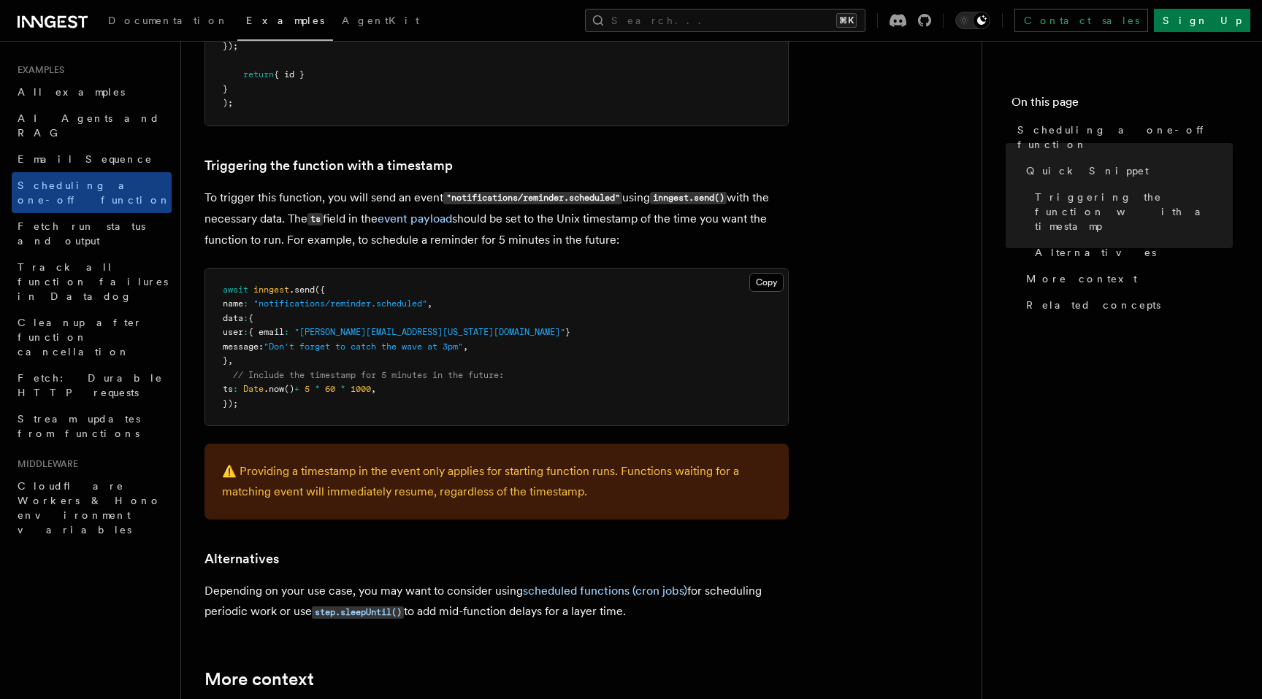
click at [606, 240] on p "To trigger this function, you will send an event "notifications/reminder.schedu…" at bounding box center [496, 219] width 584 height 63
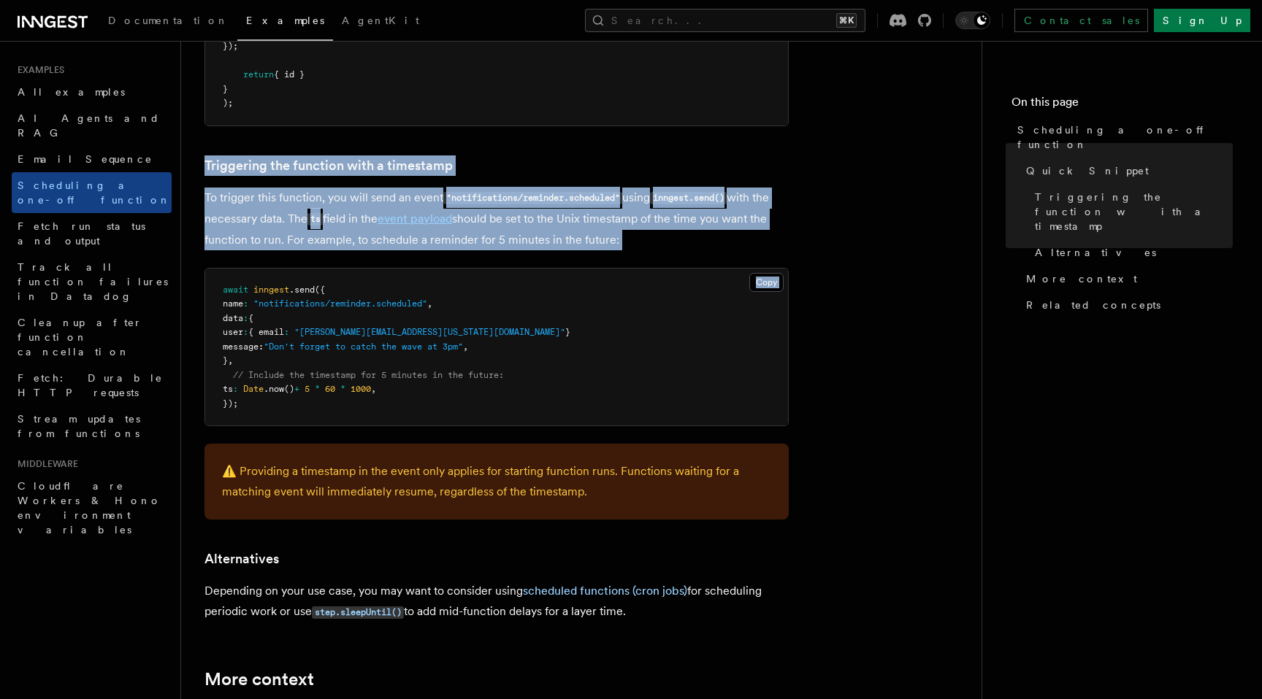
drag, startPoint x: 629, startPoint y: 253, endPoint x: 638, endPoint y: 136, distance: 117.1
click at [638, 136] on article "Examples Scheduling a one-off function Inngest provides a way to delay a functi…" at bounding box center [580, 431] width 753 height 1760
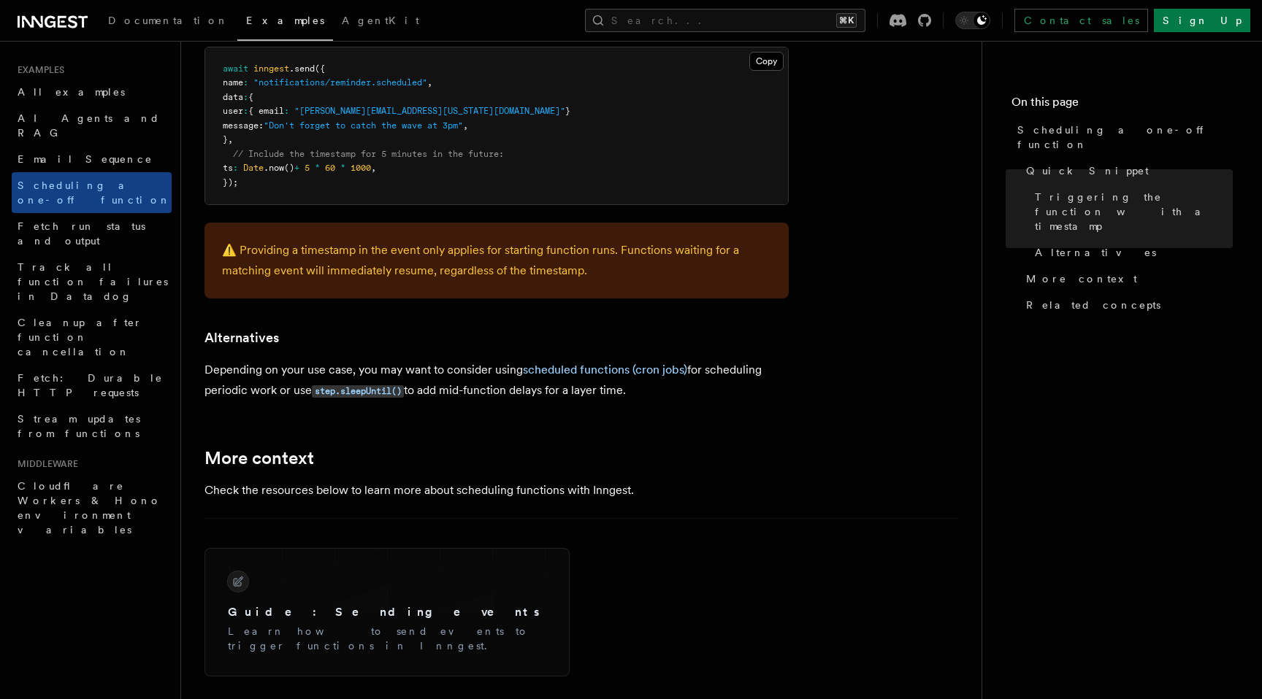
scroll to position [757, 0]
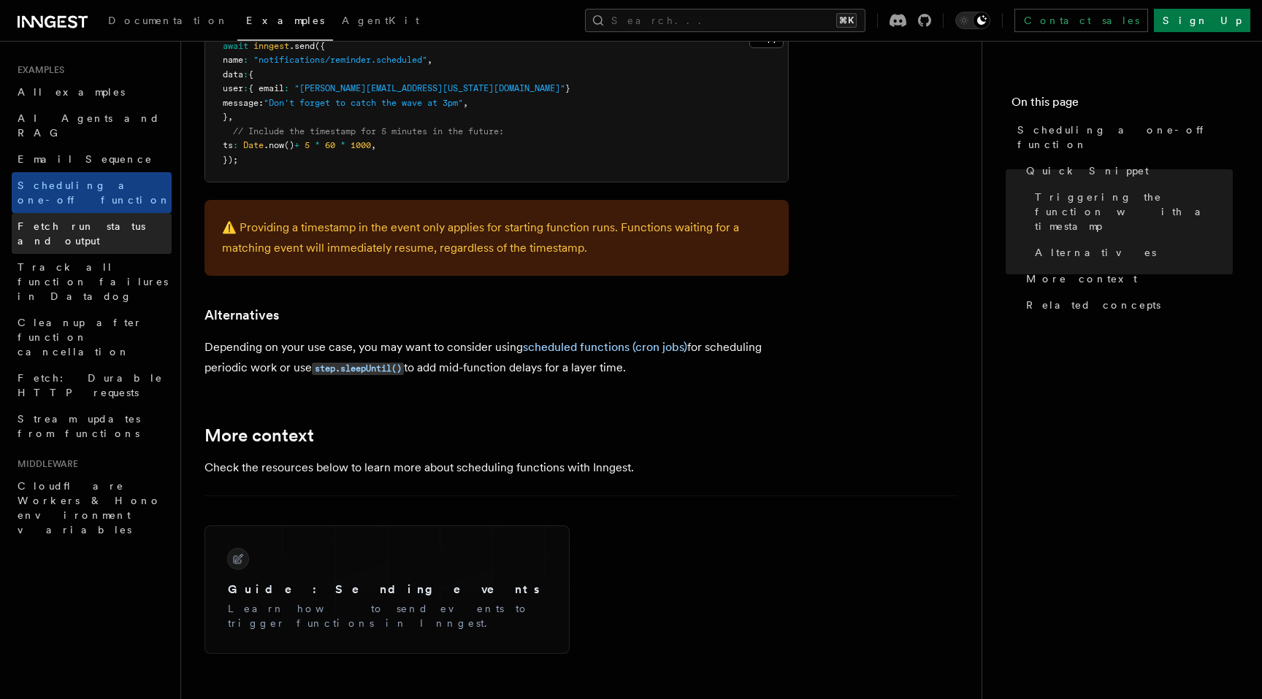
click at [92, 220] on span "Fetch run status and output" at bounding box center [82, 233] width 128 height 26
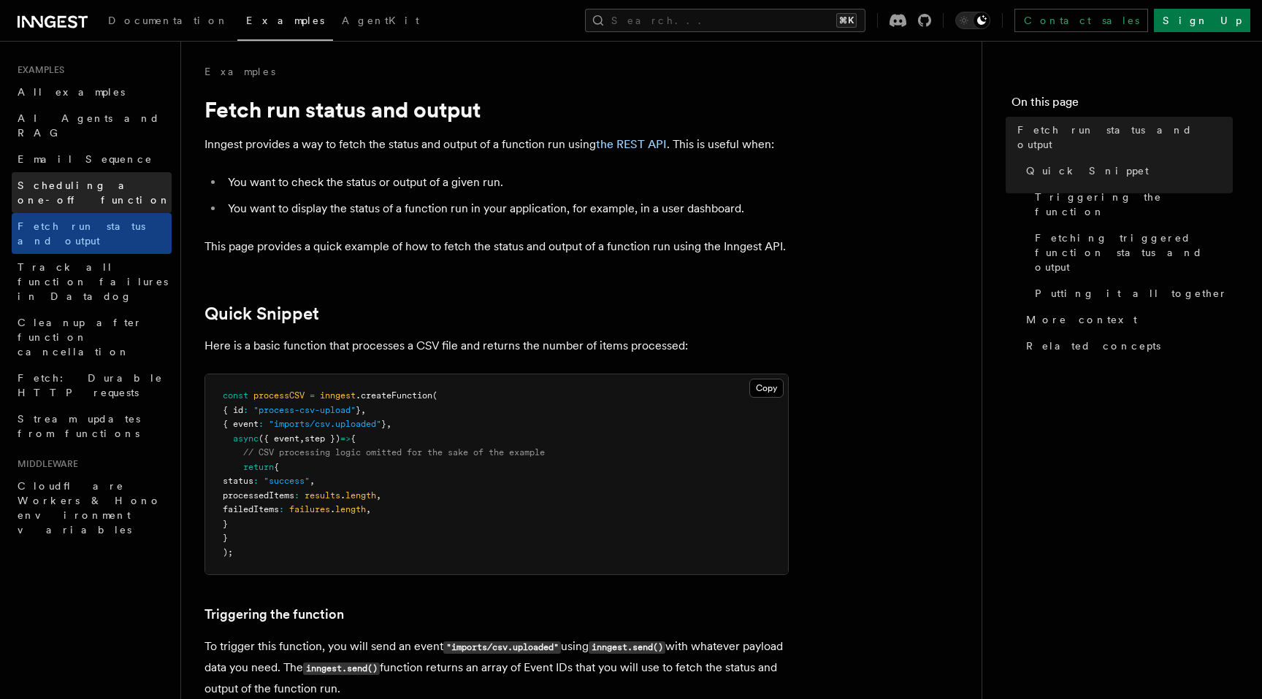
click at [119, 177] on link "Scheduling a one-off function" at bounding box center [92, 192] width 160 height 41
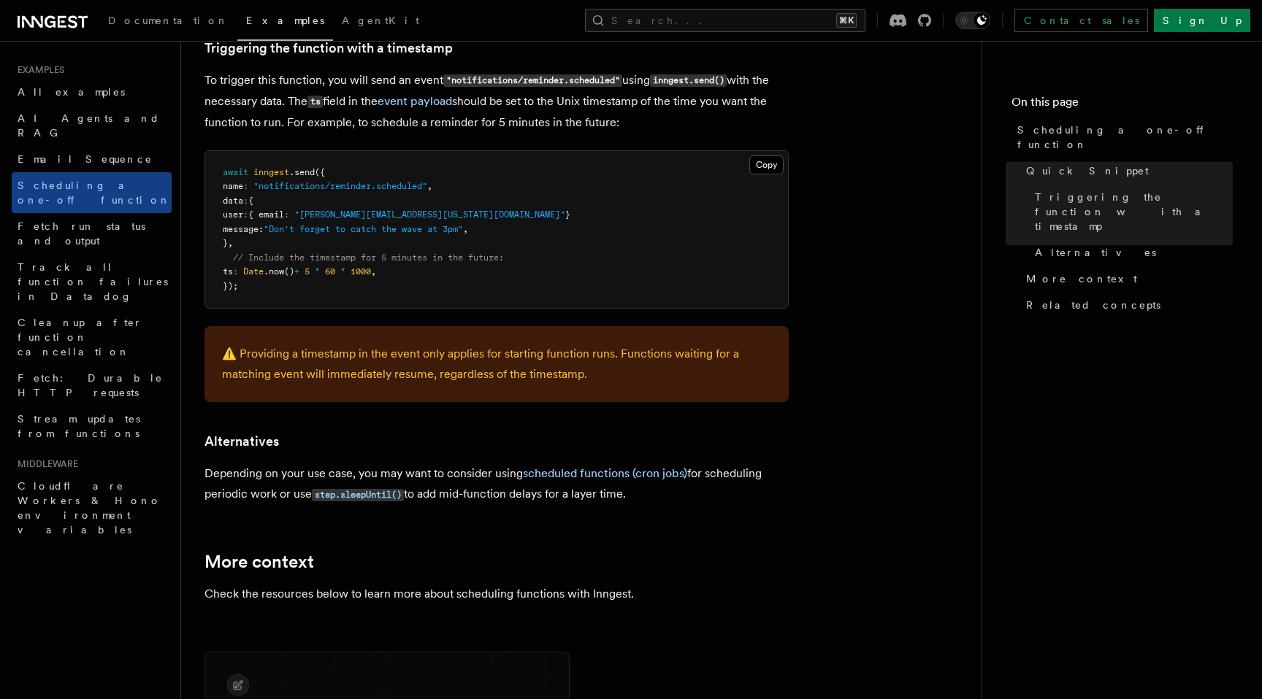
scroll to position [653, 0]
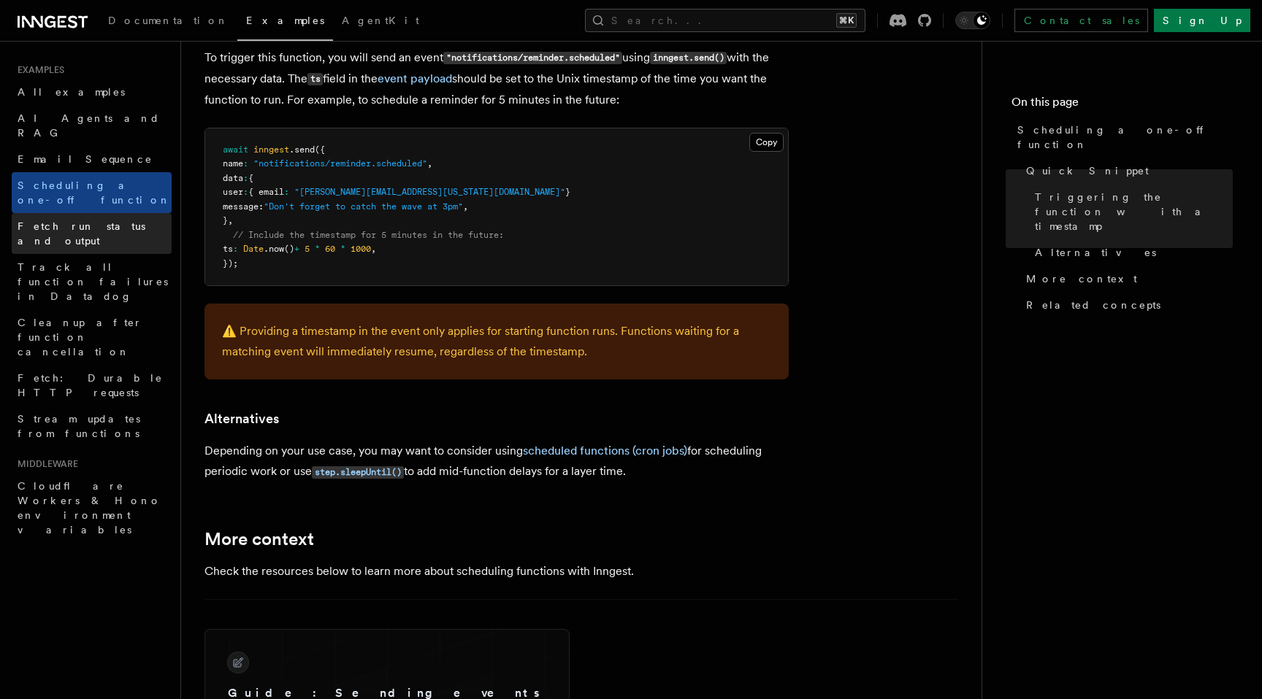
click at [153, 213] on link "Fetch run status and output" at bounding box center [92, 233] width 160 height 41
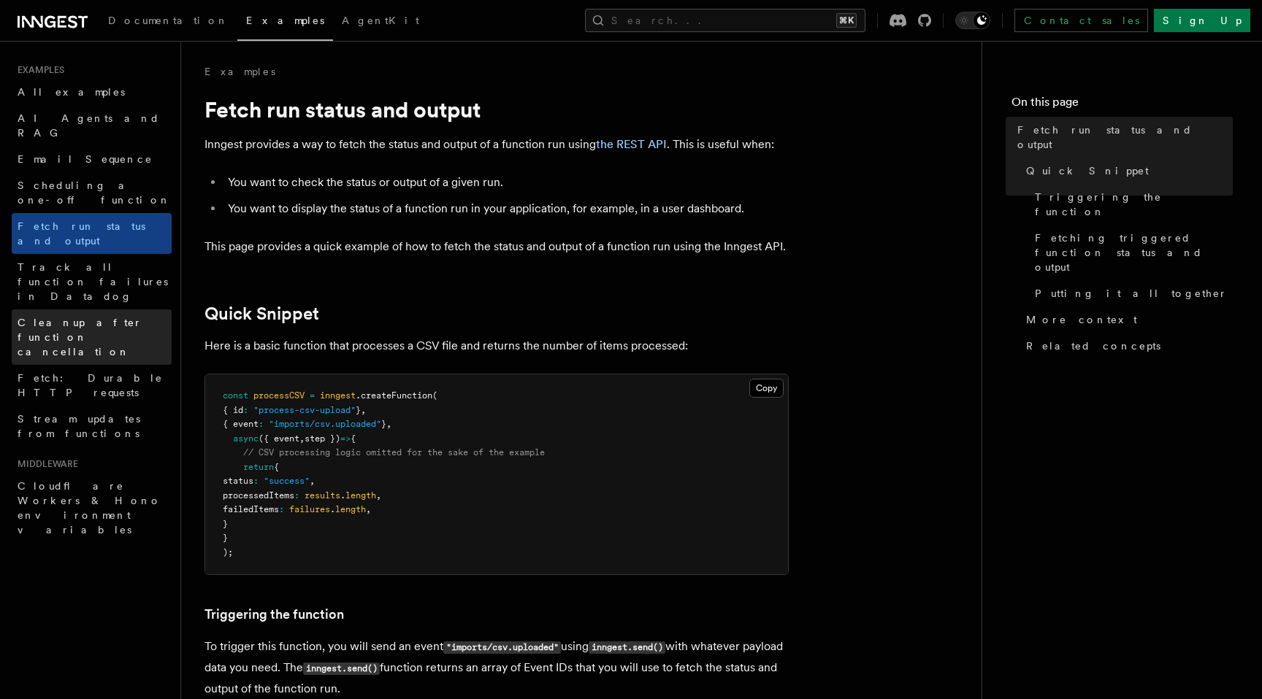
click at [134, 310] on link "Cleanup after function cancellation" at bounding box center [92, 337] width 160 height 55
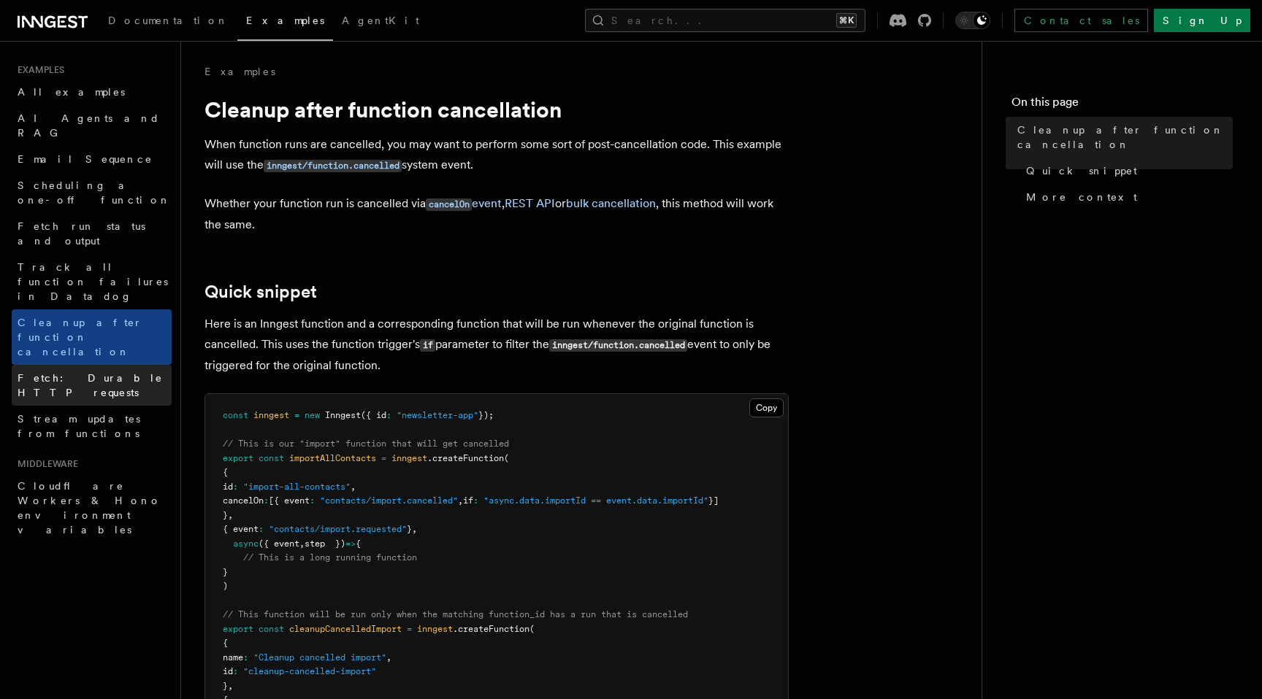
click at [152, 365] on link "Fetch: Durable HTTP requests" at bounding box center [92, 385] width 160 height 41
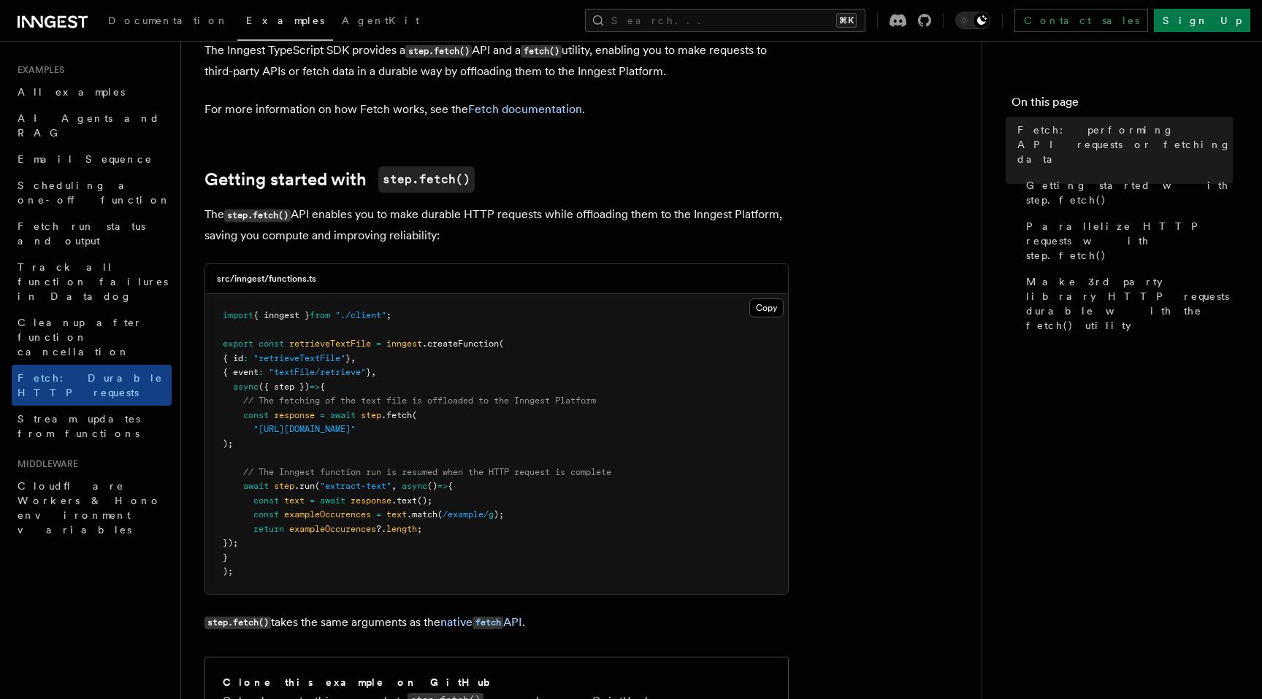
scroll to position [131, 0]
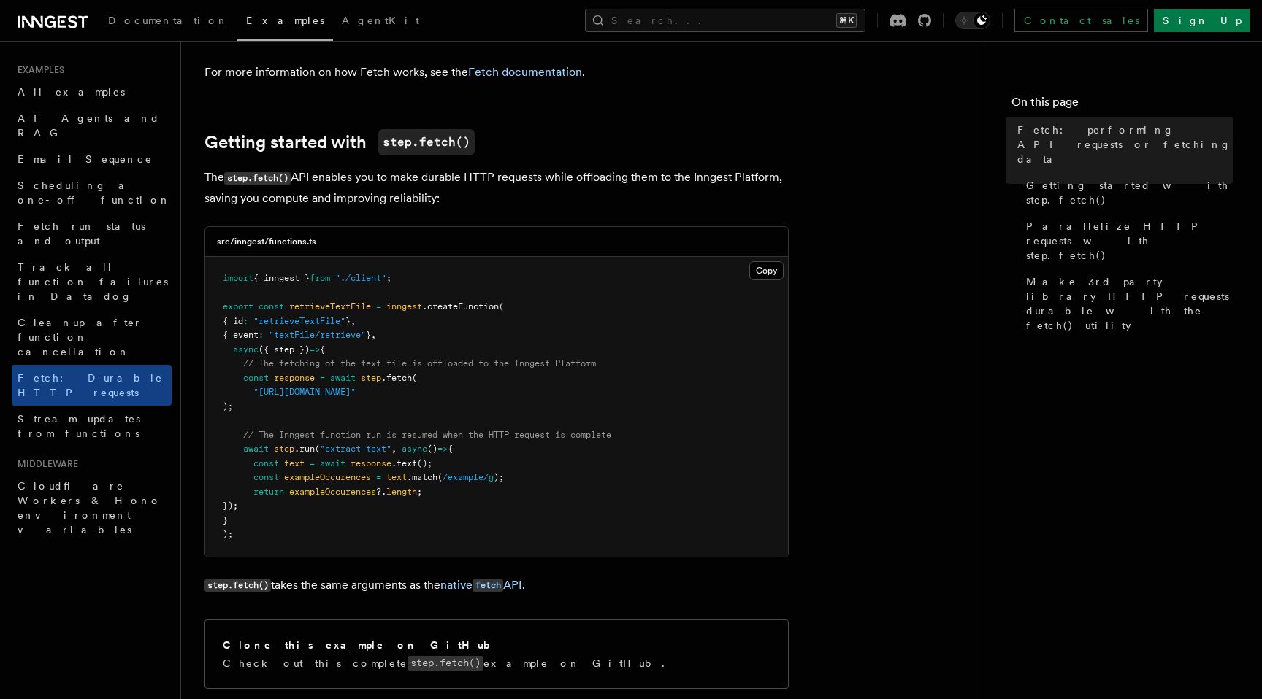
drag, startPoint x: 363, startPoint y: 506, endPoint x: 343, endPoint y: 266, distance: 241.0
click at [343, 266] on pre "import { inngest } from "./client" ; export const retrieveTextFile = inngest .c…" at bounding box center [496, 407] width 583 height 300
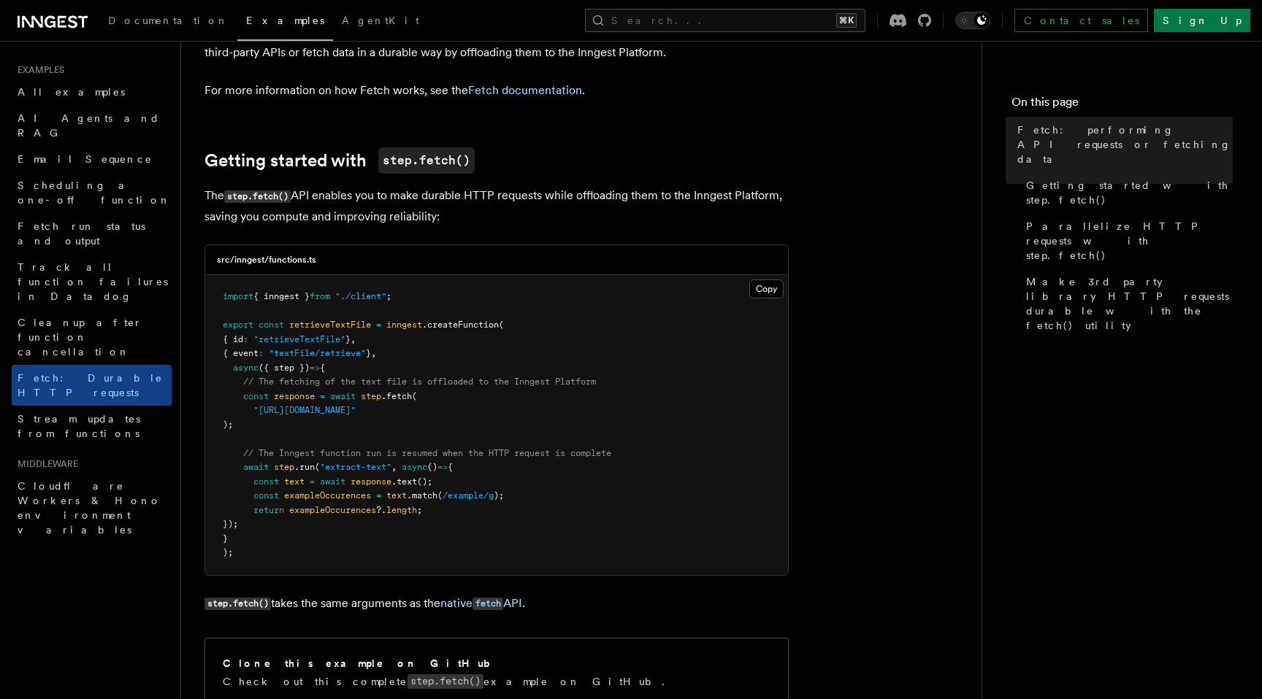
scroll to position [102, 0]
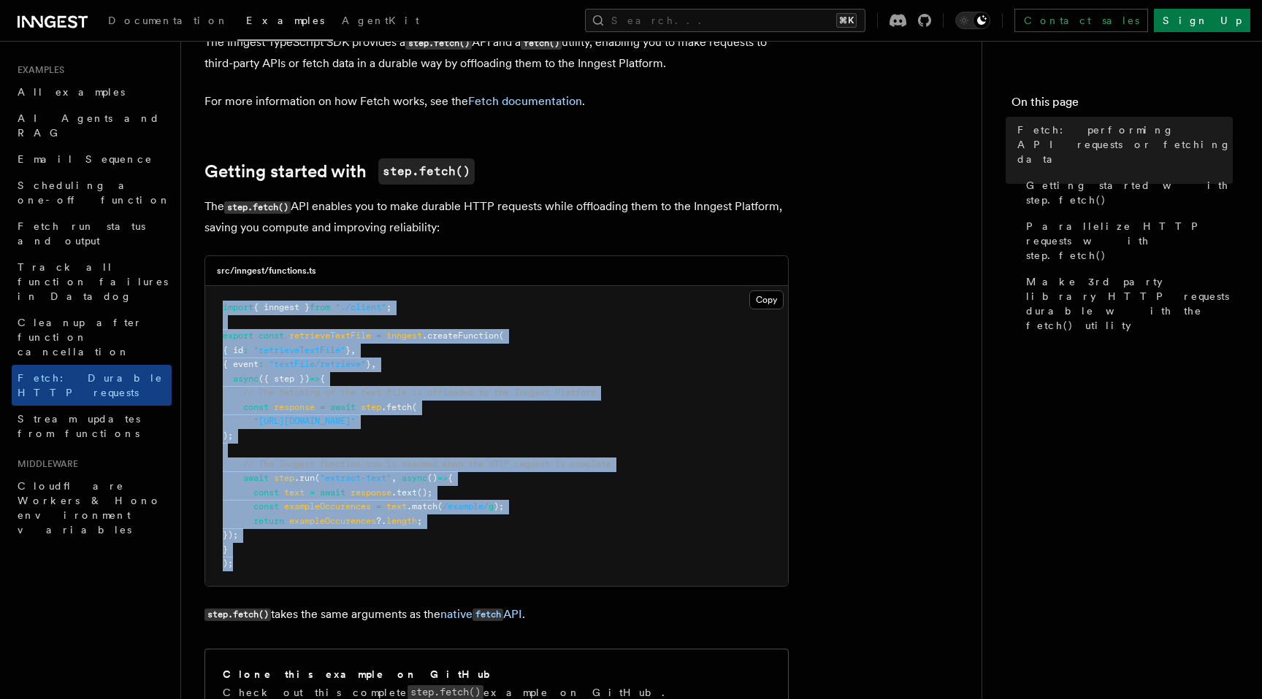
drag, startPoint x: 450, startPoint y: 292, endPoint x: 437, endPoint y: 562, distance: 270.5
click at [437, 562] on pre "import { inngest } from "./client" ; export const retrieveTextFile = inngest .c…" at bounding box center [496, 436] width 583 height 300
drag, startPoint x: 437, startPoint y: 562, endPoint x: 222, endPoint y: 318, distance: 324.9
click at [221, 317] on pre "import { inngest } from "./client" ; export const retrieveTextFile = inngest .c…" at bounding box center [496, 436] width 583 height 300
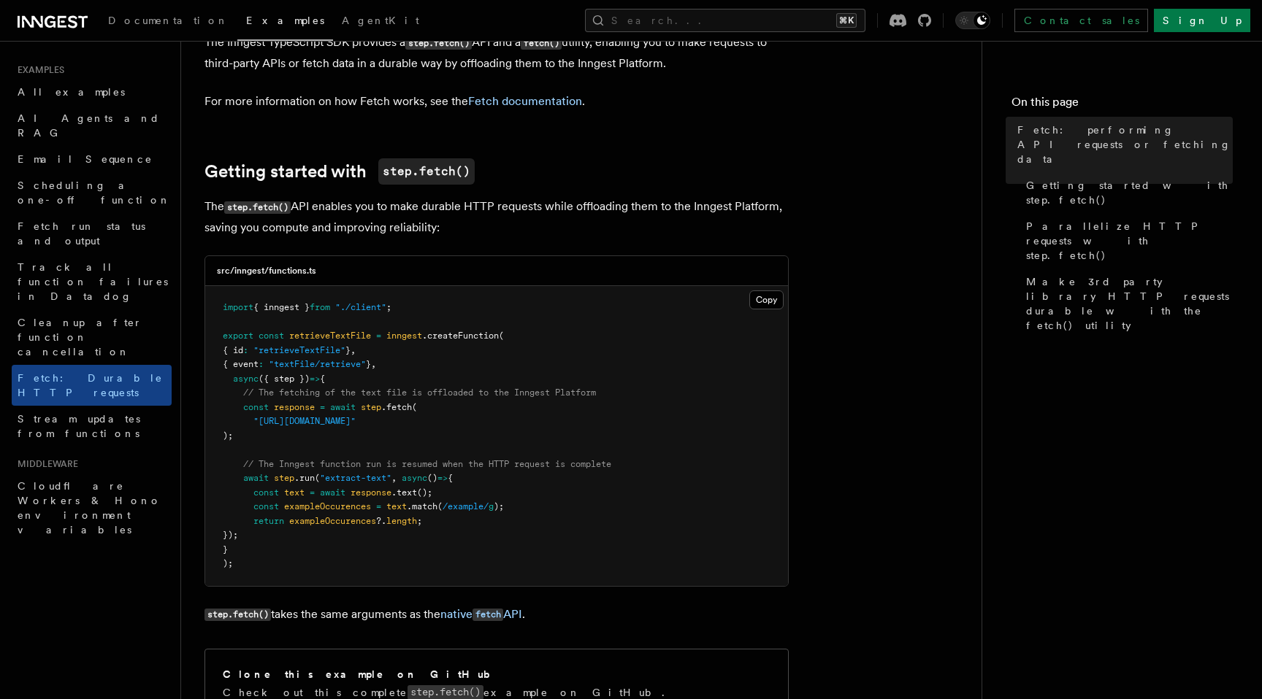
click at [223, 304] on span "import" at bounding box center [238, 307] width 31 height 10
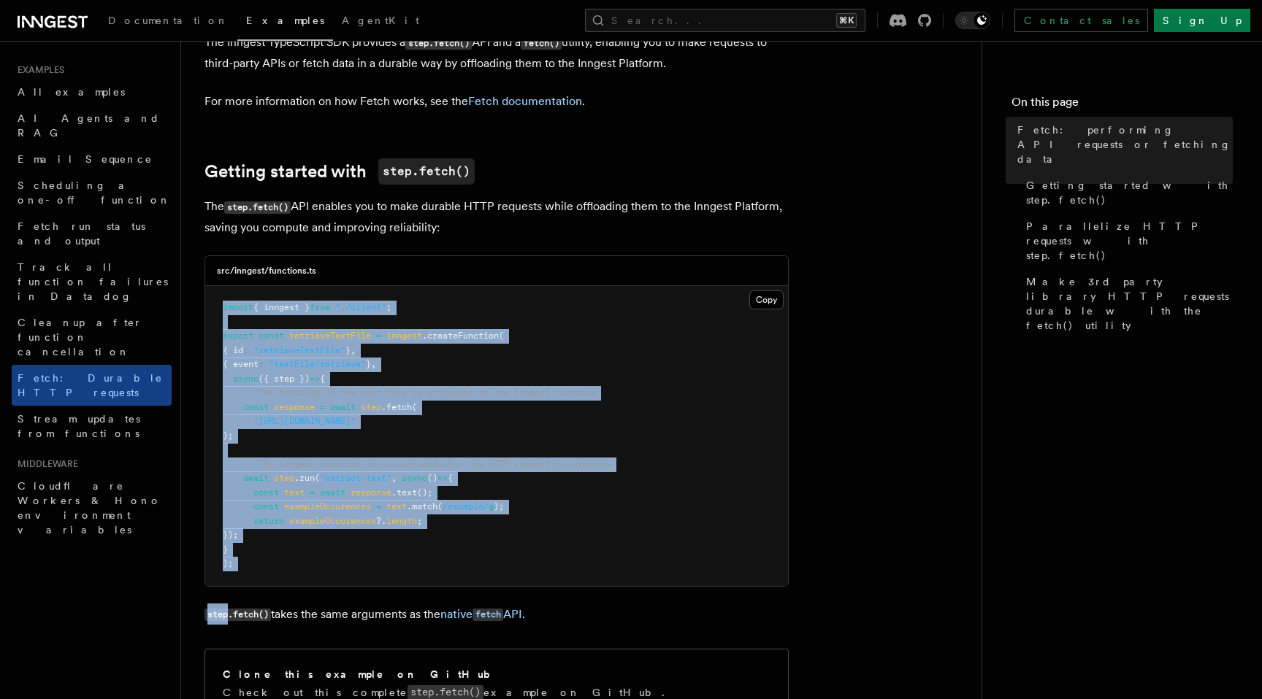
drag, startPoint x: 222, startPoint y: 304, endPoint x: 262, endPoint y: 594, distance: 292.6
click at [270, 581] on pre "import { inngest } from "./client" ; export const retrieveTextFile = inngest .c…" at bounding box center [496, 436] width 583 height 300
drag, startPoint x: 270, startPoint y: 581, endPoint x: 206, endPoint y: 264, distance: 323.3
click at [206, 264] on div "src/inngest/functions.ts Copy Copied import { inngest } from "./client" ; expor…" at bounding box center [496, 421] width 584 height 331
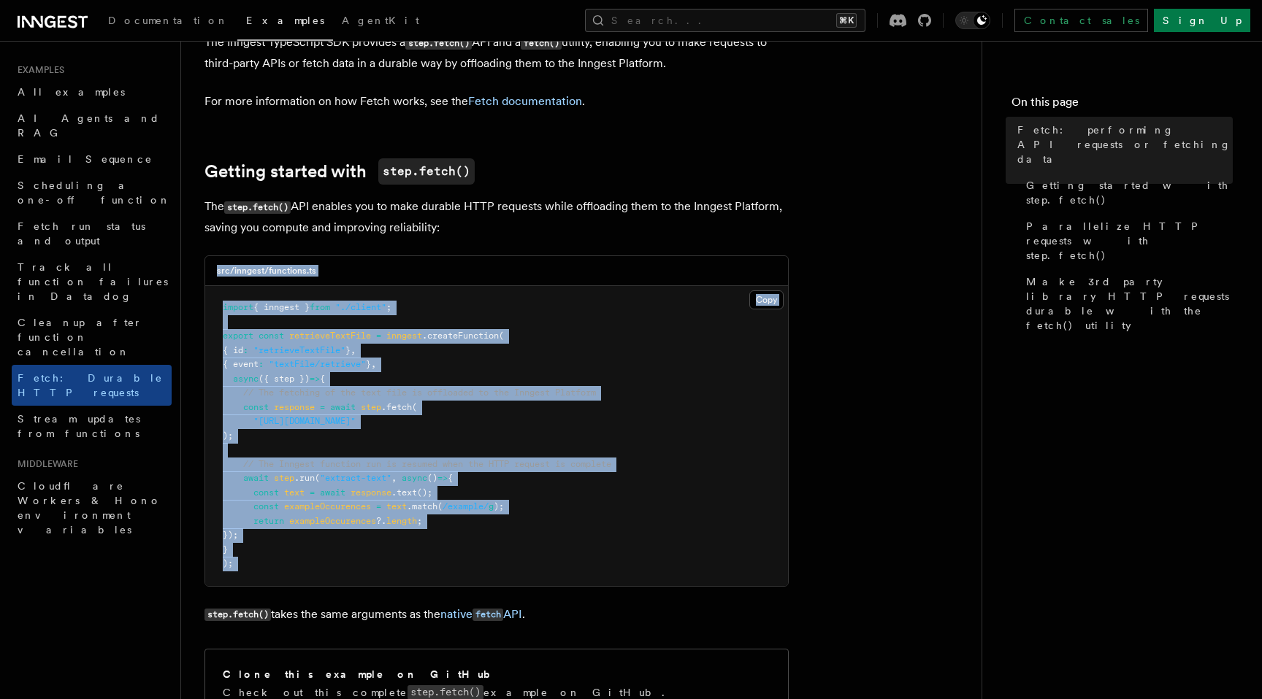
click at [206, 264] on div "src/inngest/functions.ts" at bounding box center [496, 271] width 583 height 30
drag, startPoint x: 206, startPoint y: 264, endPoint x: 363, endPoint y: 572, distance: 345.8
click at [363, 574] on div "src/inngest/functions.ts Copy Copied import { inngest } from "./client" ; expor…" at bounding box center [496, 421] width 584 height 331
click at [363, 572] on pre "import { inngest } from "./client" ; export const retrieveTextFile = inngest .c…" at bounding box center [496, 436] width 583 height 300
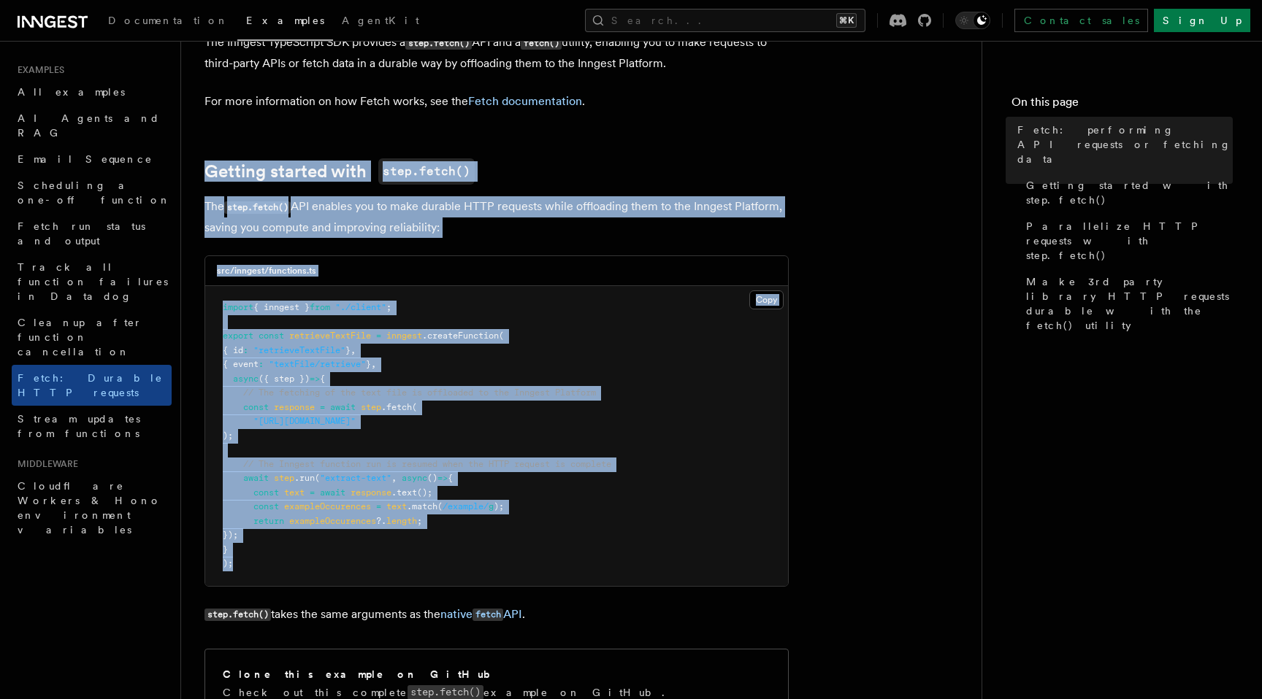
drag, startPoint x: 364, startPoint y: 569, endPoint x: 283, endPoint y: 119, distance: 457.1
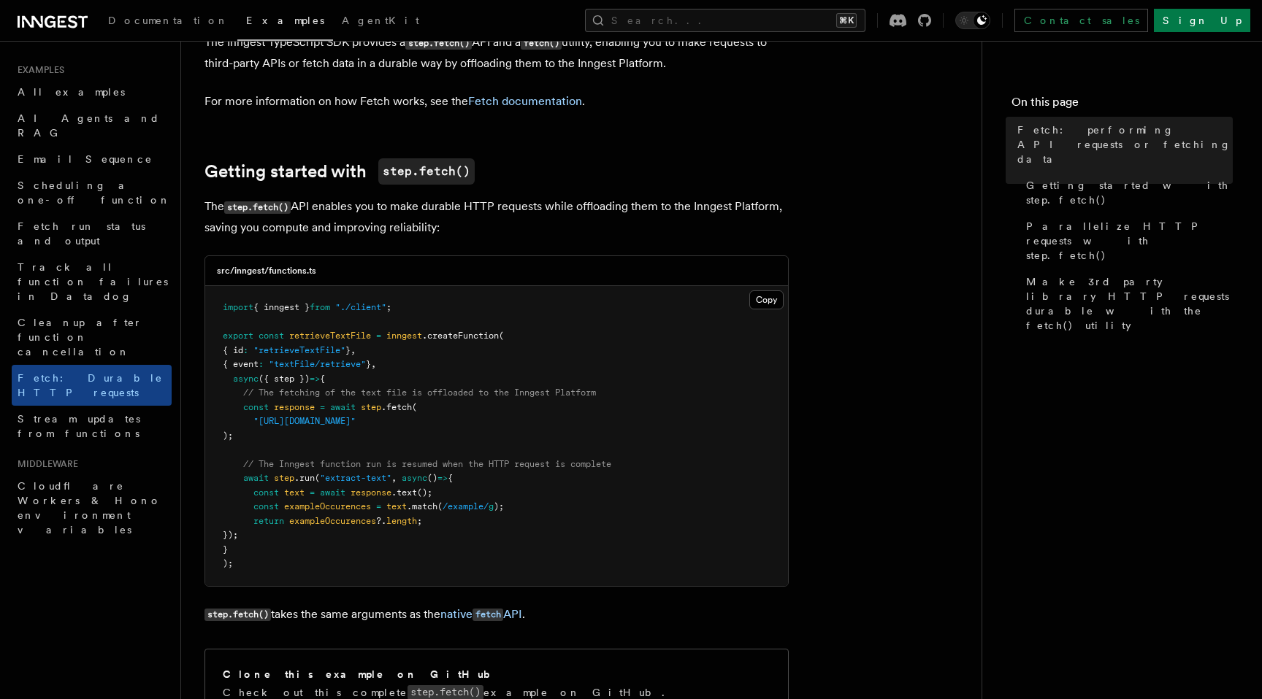
drag, startPoint x: 488, startPoint y: 153, endPoint x: 489, endPoint y: 227, distance: 73.8
click at [489, 227] on p "The step.fetch() API enables you to make durable HTTP requests while offloading…" at bounding box center [496, 217] width 584 height 42
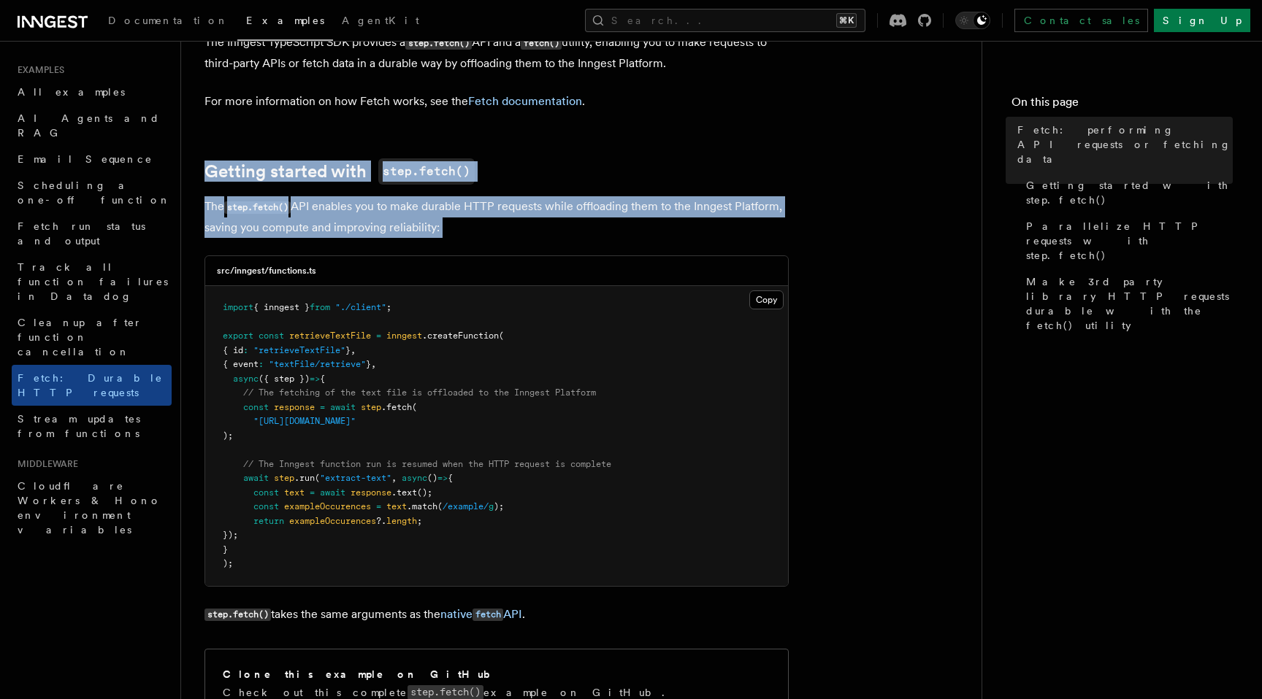
drag, startPoint x: 489, startPoint y: 227, endPoint x: 340, endPoint y: 148, distance: 168.5
drag, startPoint x: 340, startPoint y: 148, endPoint x: 542, endPoint y: 230, distance: 218.1
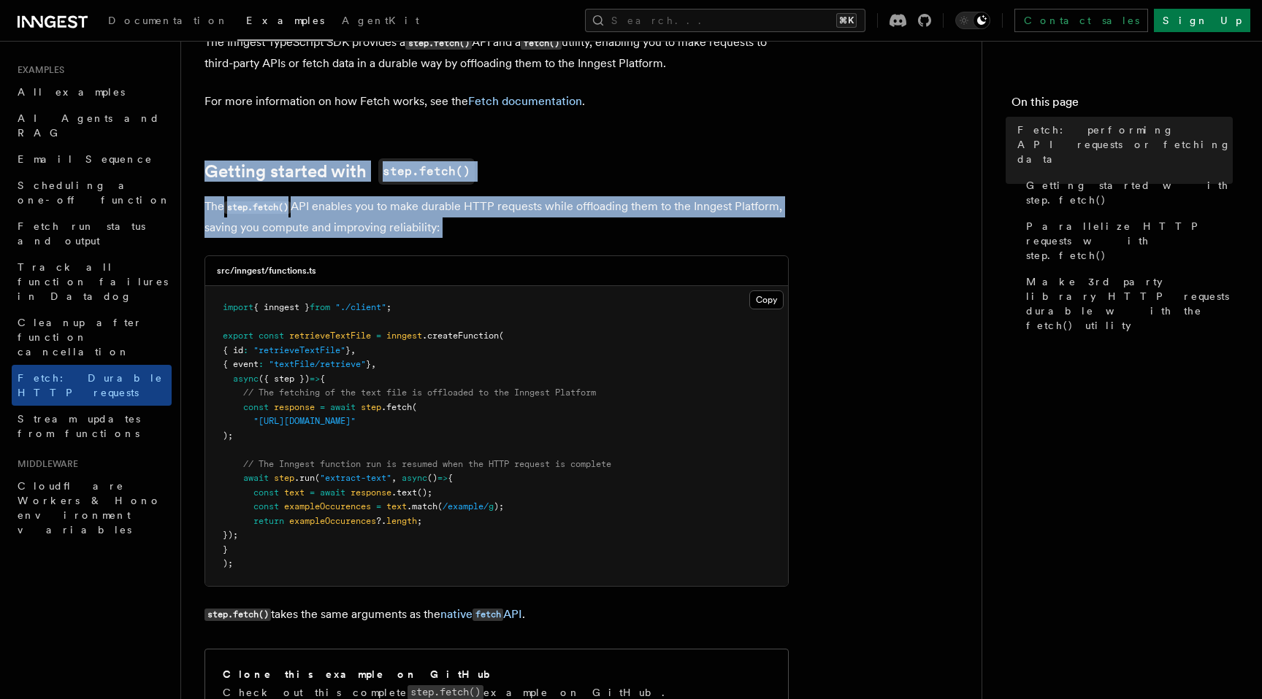
click at [542, 230] on p "The step.fetch() API enables you to make durable HTTP requests while offloading…" at bounding box center [496, 217] width 584 height 42
drag, startPoint x: 542, startPoint y: 230, endPoint x: 516, endPoint y: 129, distance: 104.1
drag, startPoint x: 493, startPoint y: 114, endPoint x: 530, endPoint y: 252, distance: 142.9
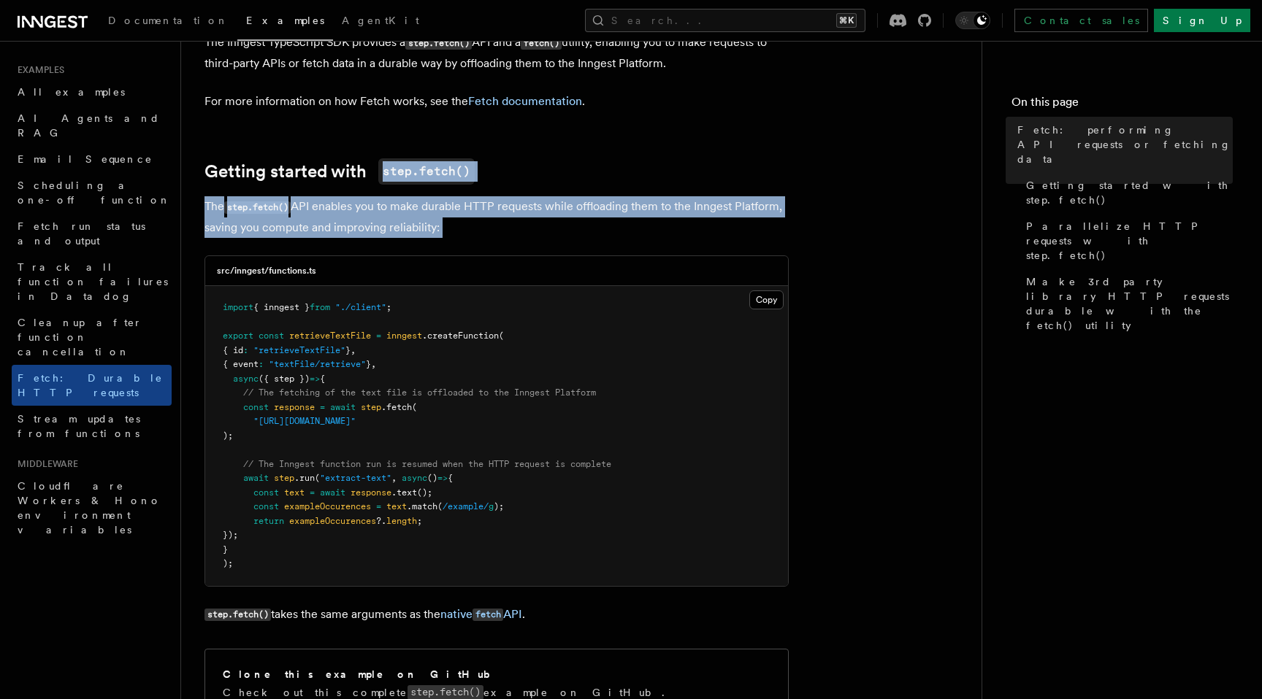
drag, startPoint x: 528, startPoint y: 248, endPoint x: 454, endPoint y: 133, distance: 136.3
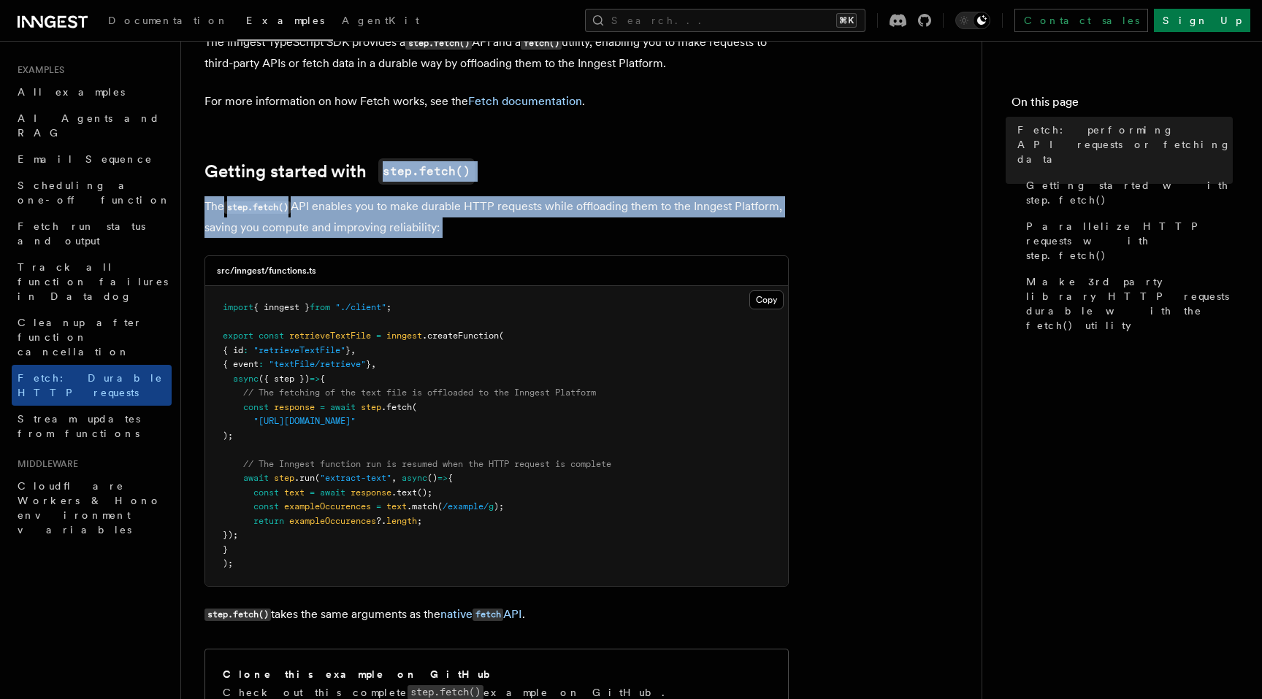
drag, startPoint x: 253, startPoint y: 137, endPoint x: 569, endPoint y: 223, distance: 327.7
click at [569, 223] on p "The step.fetch() API enables you to make durable HTTP requests while offloading…" at bounding box center [496, 217] width 584 height 42
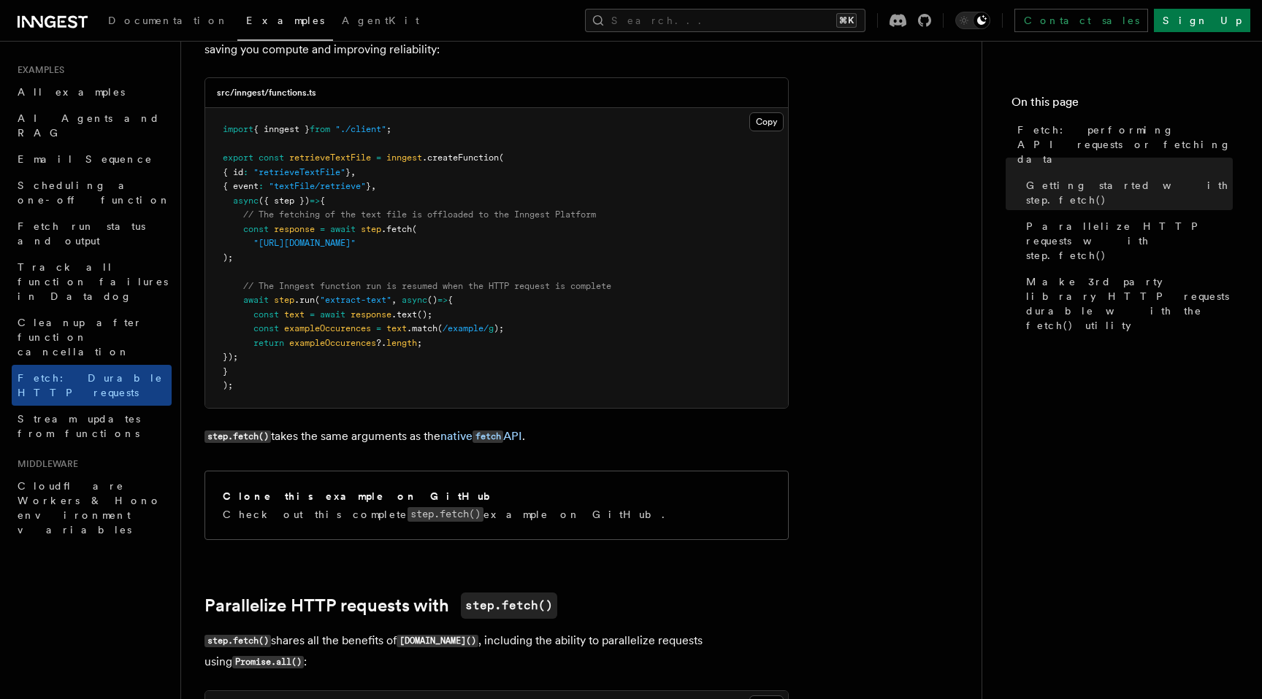
scroll to position [284, 0]
